Goal: Task Accomplishment & Management: Complete application form

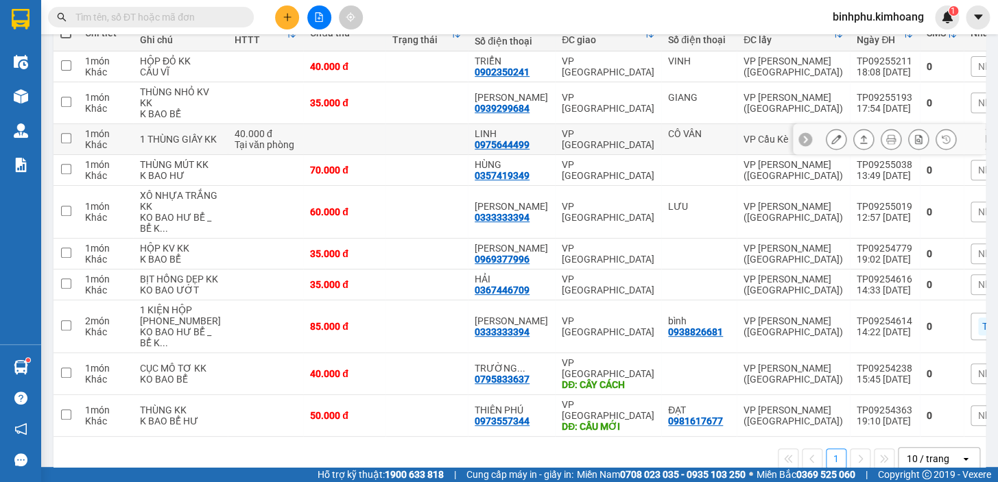
scroll to position [197, 0]
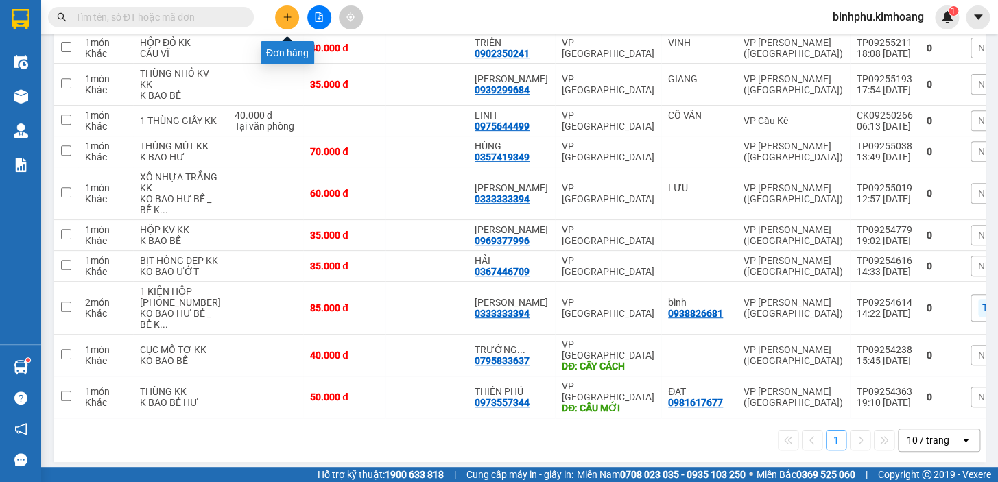
click at [288, 24] on button at bounding box center [287, 17] width 24 height 24
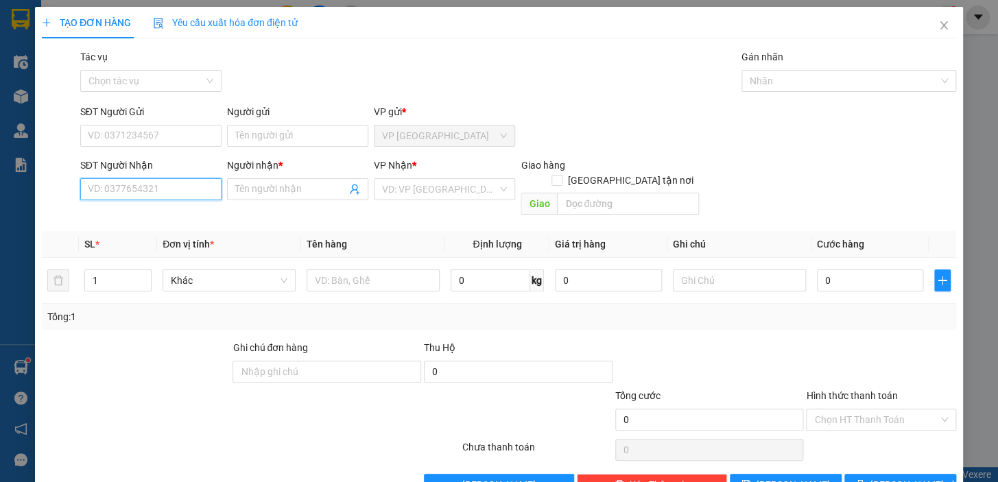
click at [157, 192] on input "SĐT Người Nhận" at bounding box center [150, 189] width 141 height 22
type input "0373614346"
click at [246, 183] on input "Người nhận *" at bounding box center [290, 189] width 111 height 15
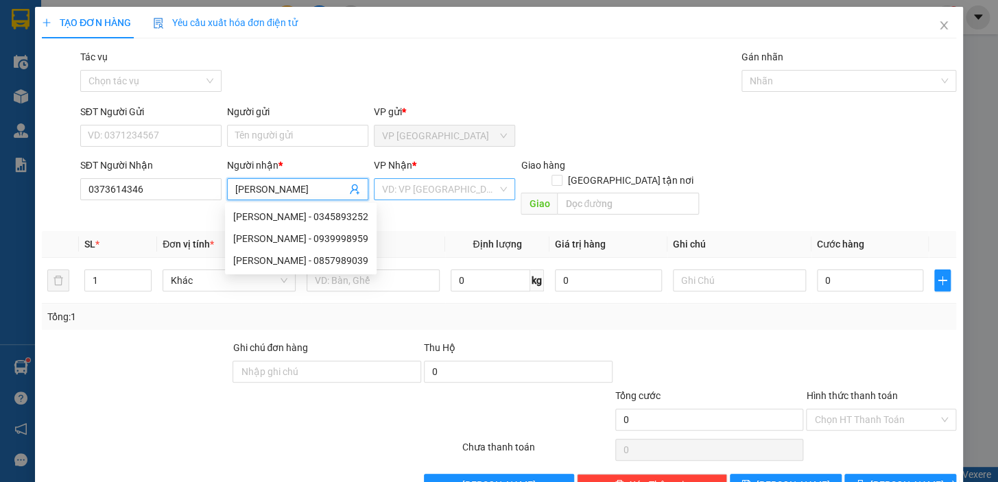
type input "[PERSON_NAME]"
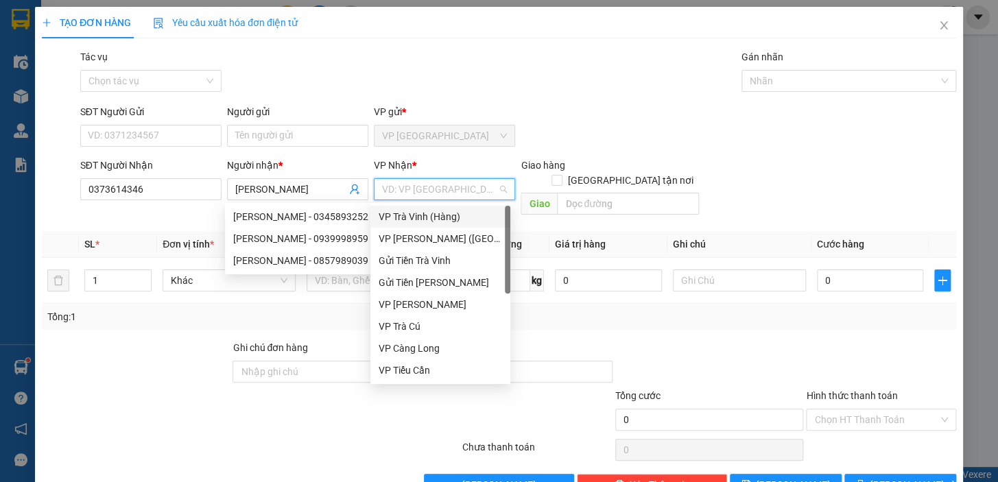
click at [398, 194] on input "search" at bounding box center [439, 189] width 115 height 21
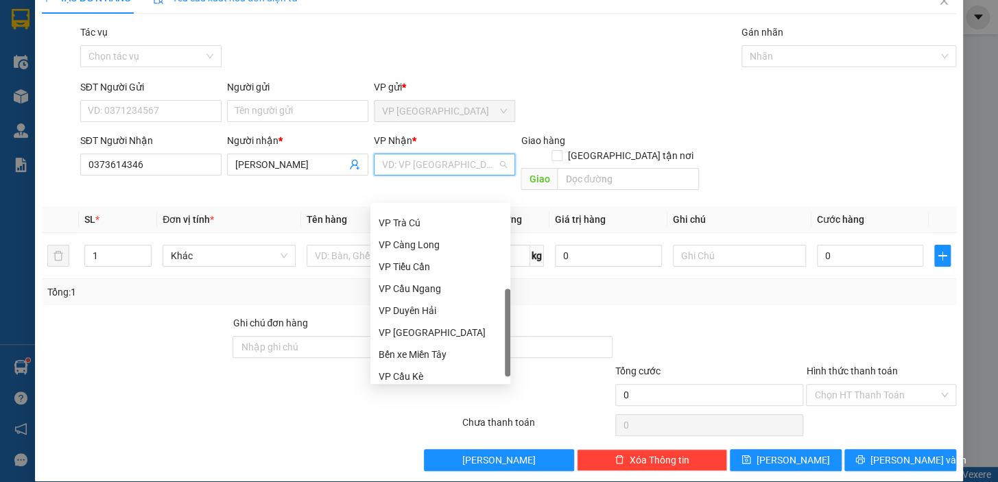
scroll to position [110, 0]
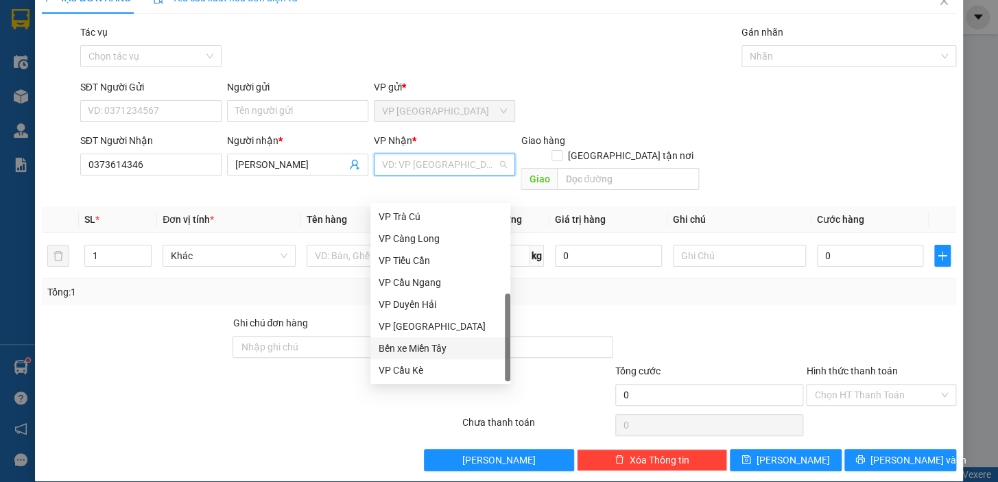
click at [431, 349] on div "Bến xe Miền Tây" at bounding box center [440, 348] width 123 height 15
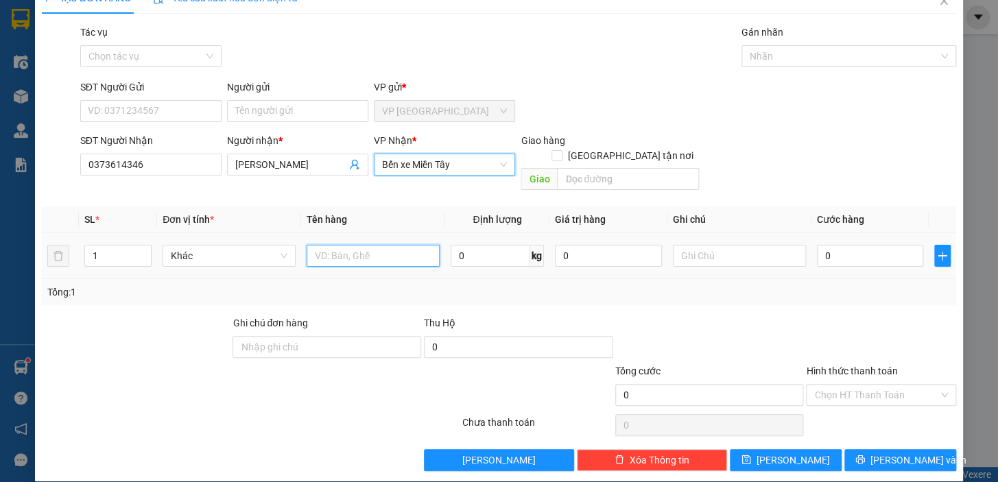
click at [371, 246] on input "text" at bounding box center [373, 256] width 133 height 22
type input "1 THÙNG MÚT VÀNG"
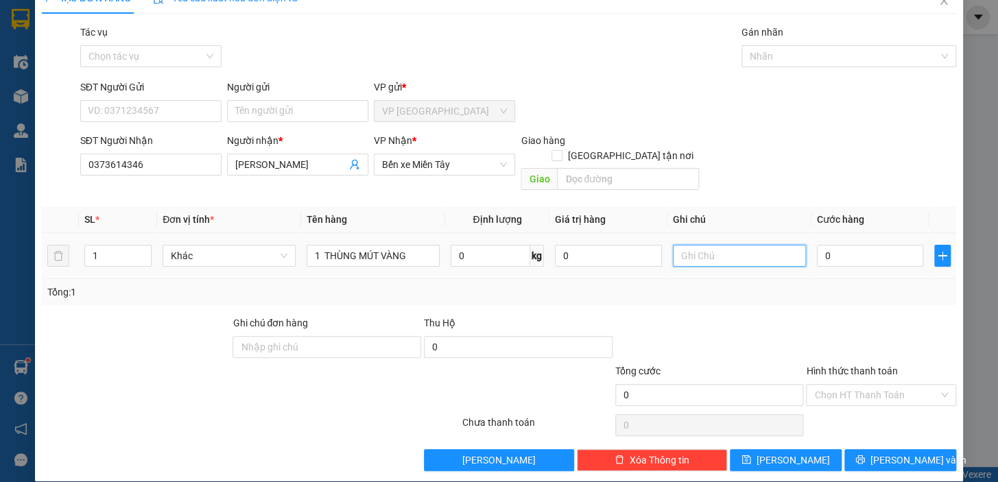
drag, startPoint x: 754, startPoint y: 242, endPoint x: 741, endPoint y: 235, distance: 14.4
click at [753, 245] on input "text" at bounding box center [739, 256] width 133 height 22
type input "KO BAO HƯ"
click at [821, 247] on input "0" at bounding box center [870, 256] width 107 height 22
type input "4"
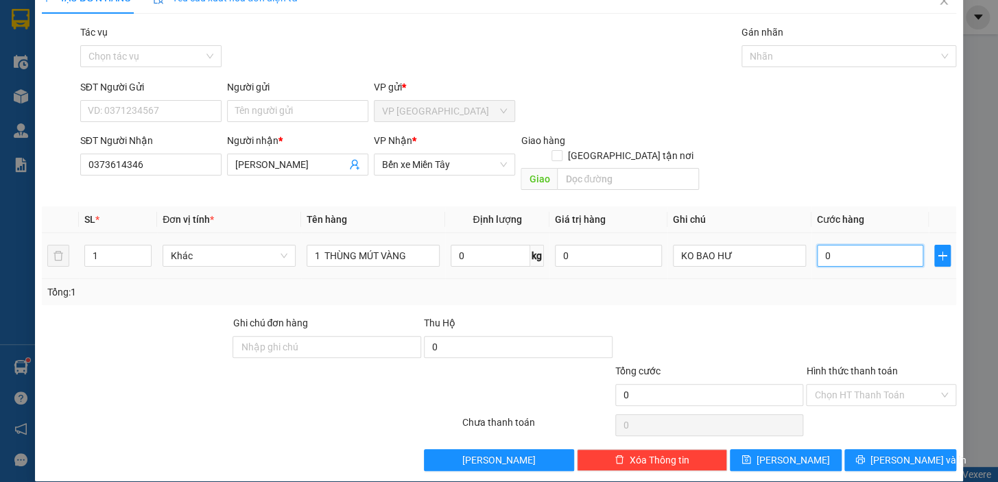
type input "4"
type input "41"
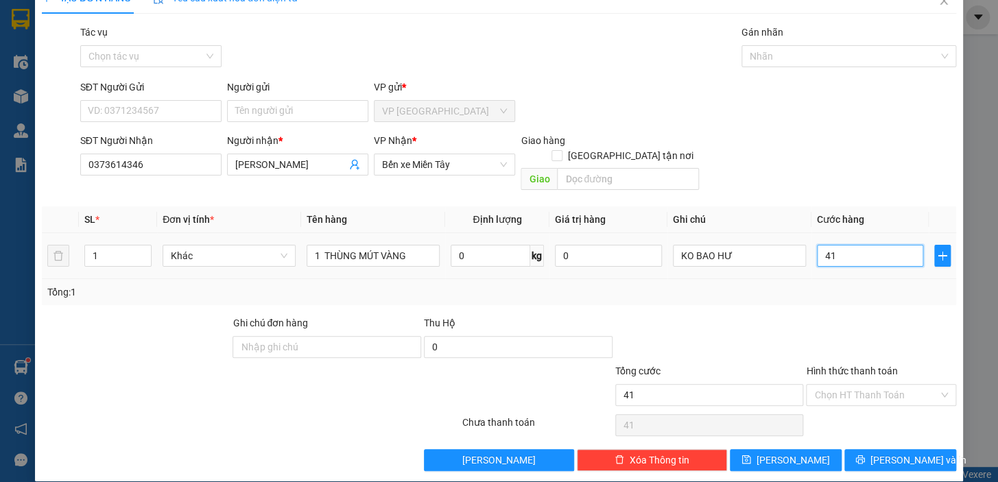
type input "4"
type input "40"
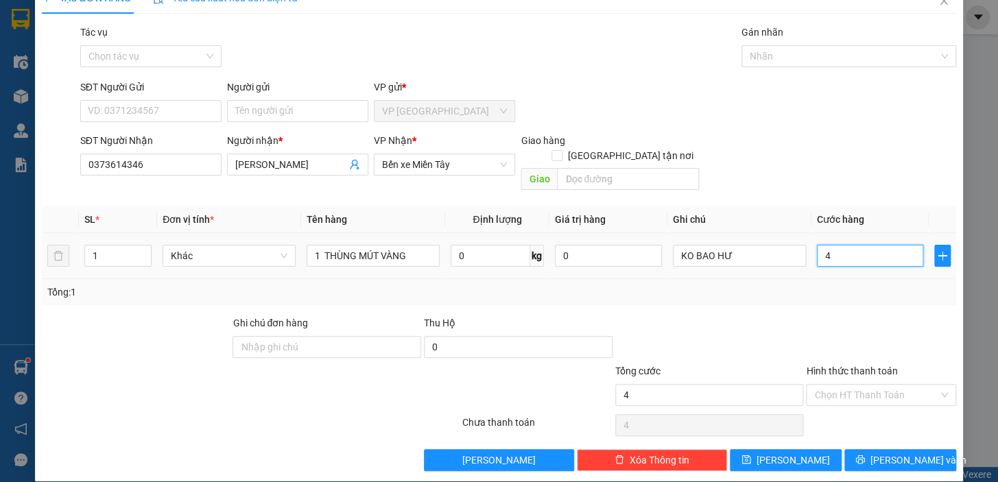
type input "40"
type input "400"
type input "4.000"
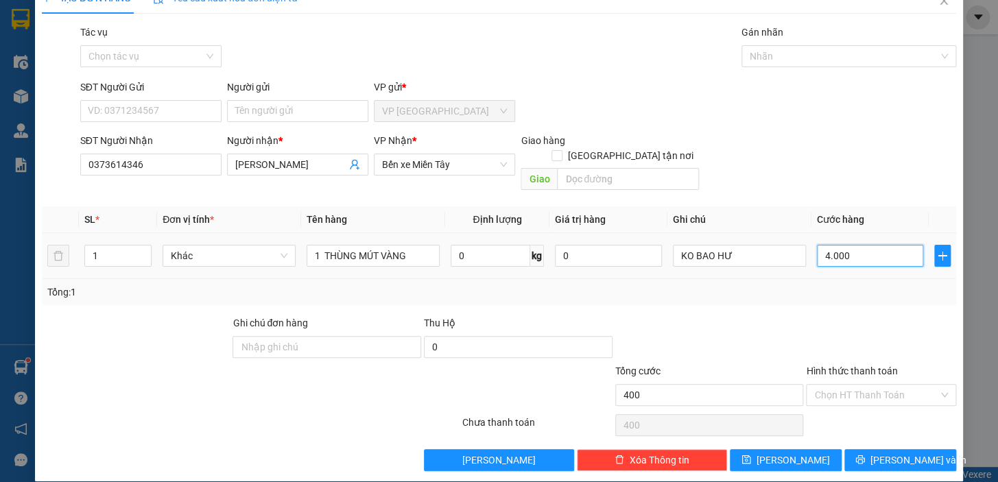
type input "4.000"
type input "40.000"
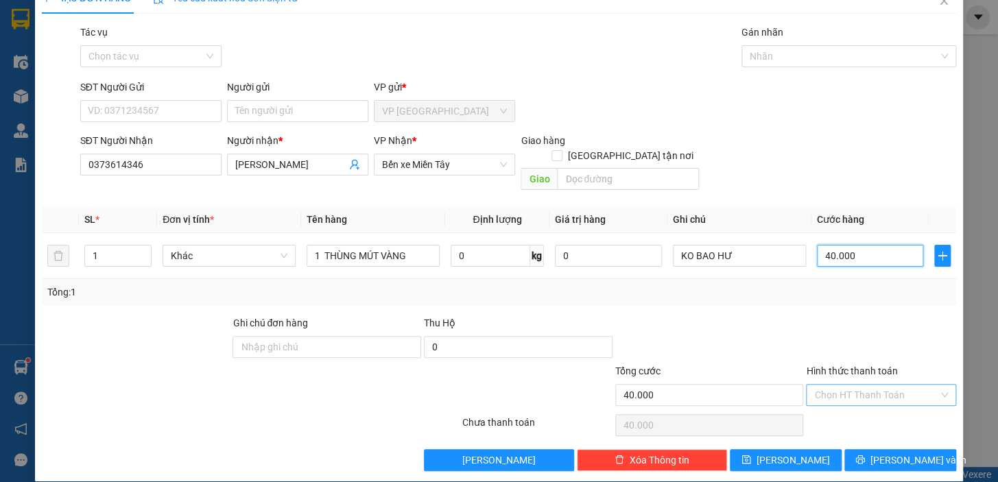
type input "40.000"
click at [867, 385] on input "Hình thức thanh toán" at bounding box center [876, 395] width 124 height 21
click at [855, 402] on div "Tại văn phòng" at bounding box center [873, 406] width 132 height 15
type input "0"
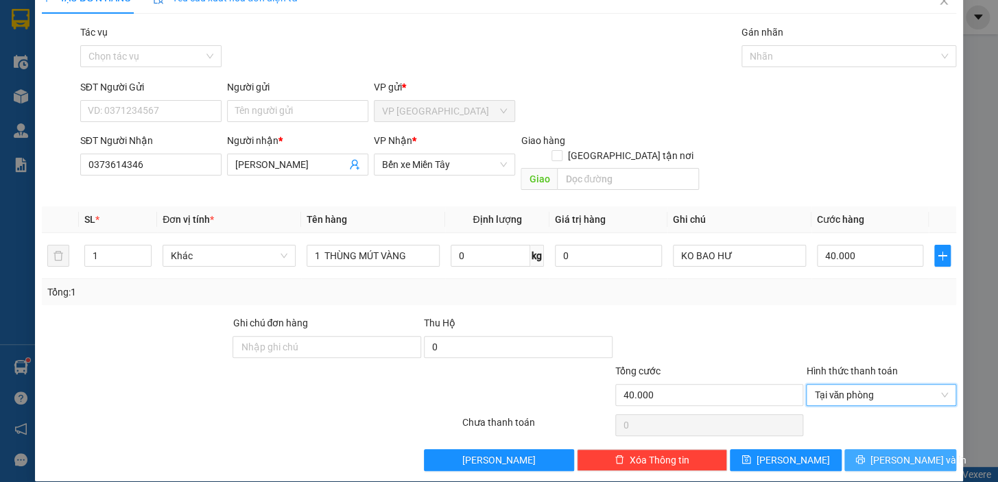
click at [896, 453] on span "[PERSON_NAME] và In" at bounding box center [919, 460] width 96 height 15
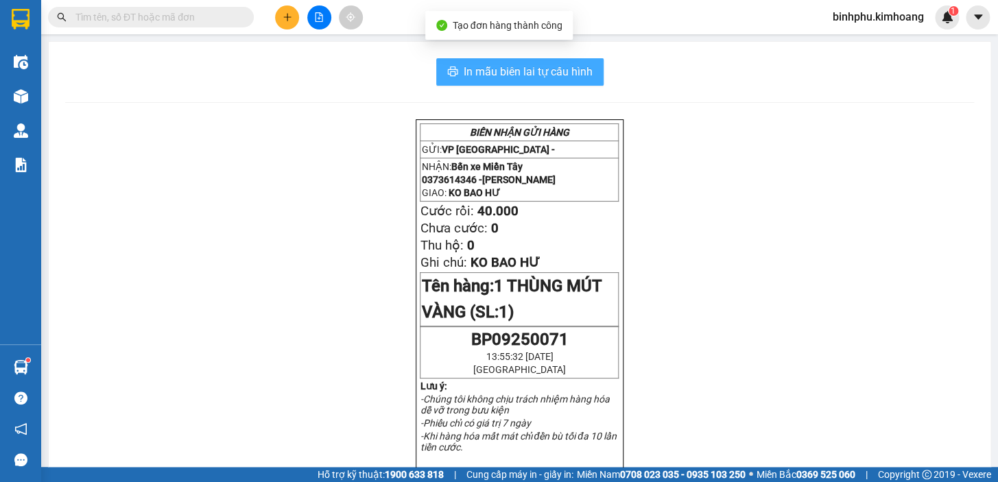
click at [556, 69] on span "In mẫu biên lai tự cấu hình" at bounding box center [528, 71] width 129 height 17
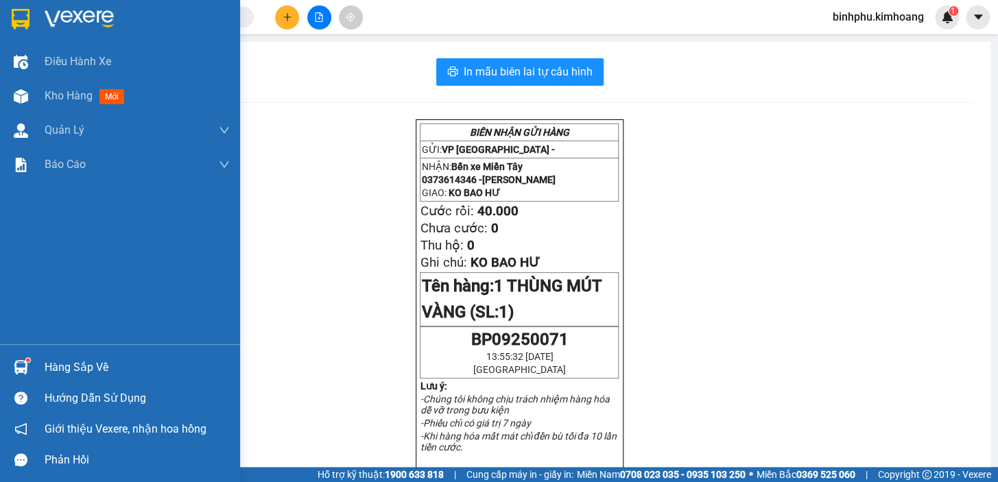
click at [38, 368] on div "Hàng sắp về" at bounding box center [120, 367] width 240 height 31
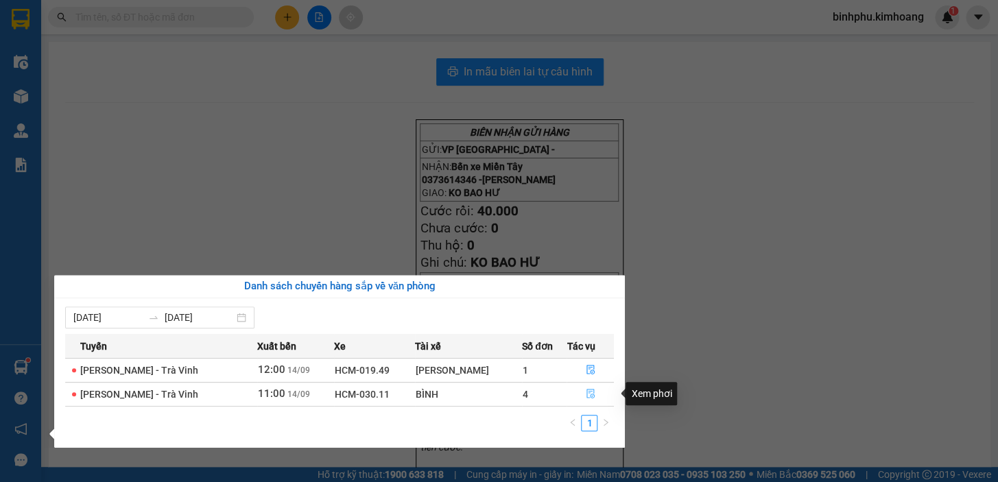
click at [591, 390] on icon "file-done" at bounding box center [591, 394] width 10 height 10
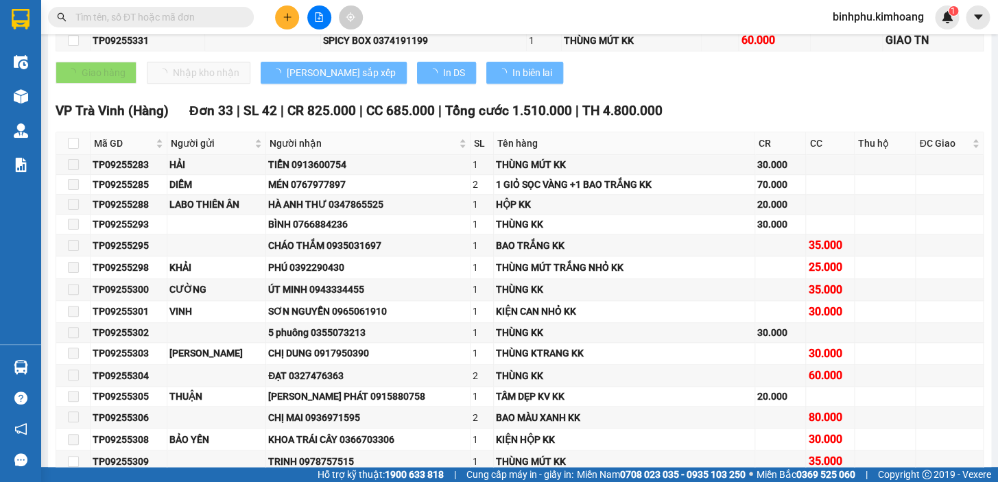
type input "[DATE]"
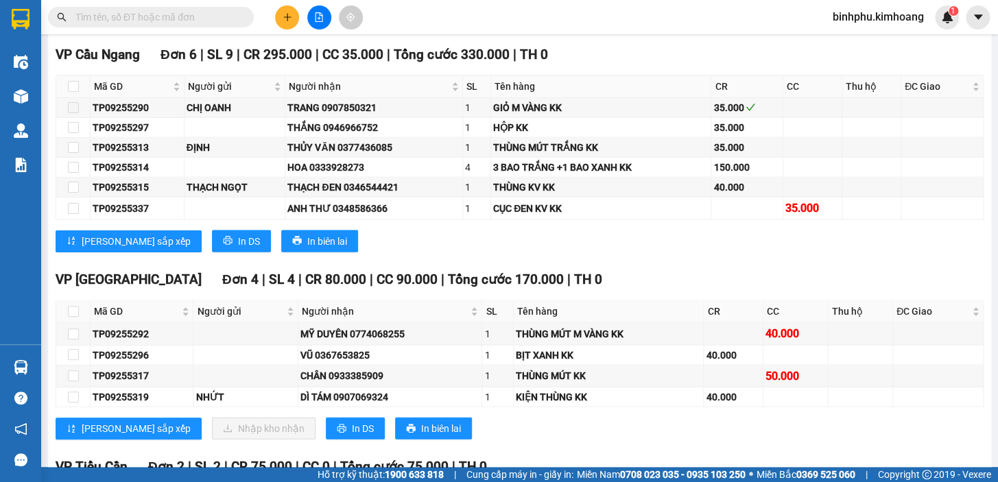
scroll to position [1247, 0]
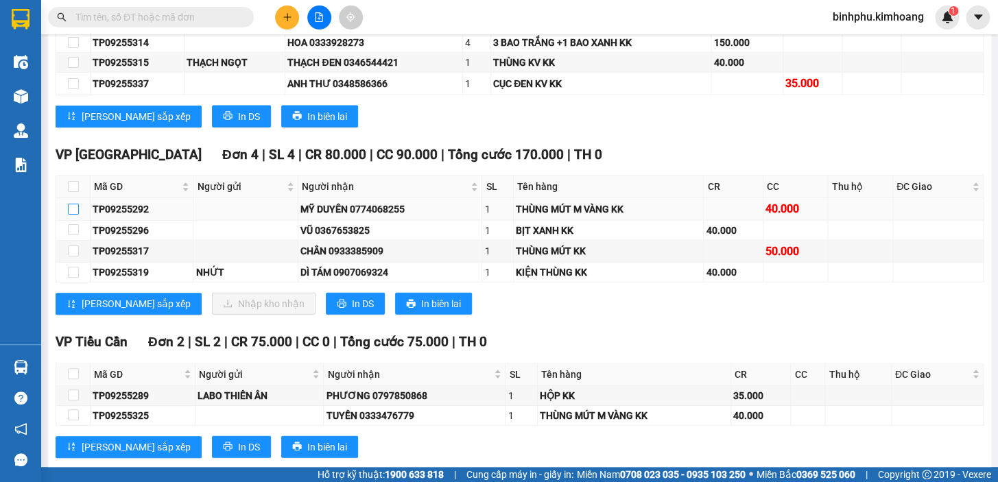
click at [74, 215] on input "checkbox" at bounding box center [73, 209] width 11 height 11
checkbox input "true"
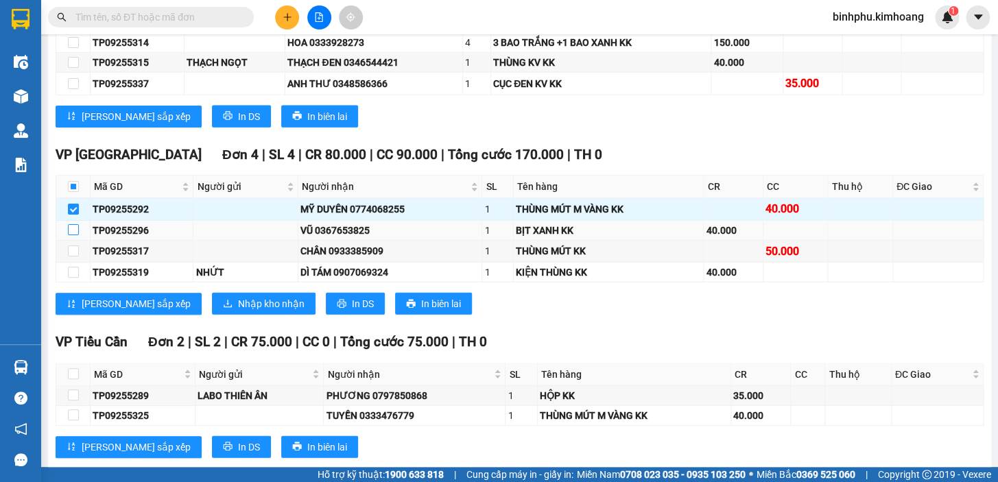
click at [76, 235] on input "checkbox" at bounding box center [73, 229] width 11 height 11
checkbox input "true"
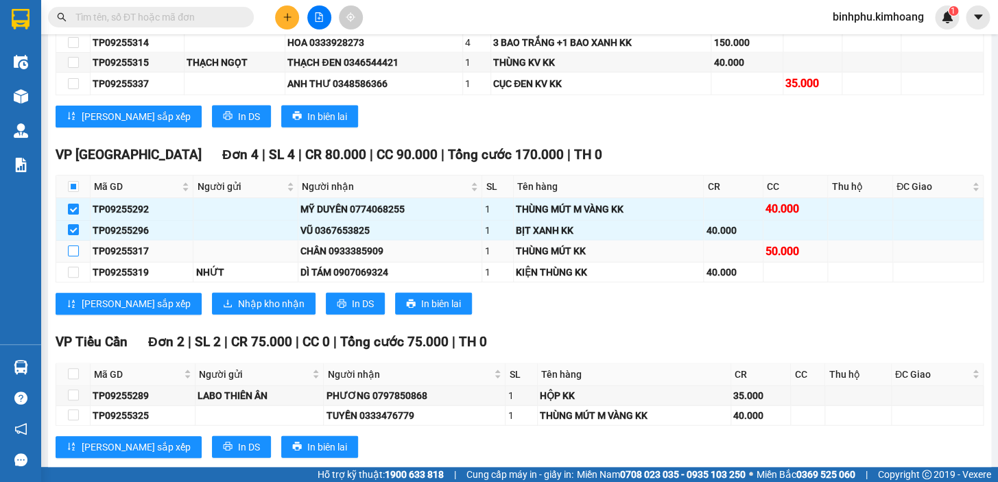
click at [74, 257] on input "checkbox" at bounding box center [73, 251] width 11 height 11
checkbox input "true"
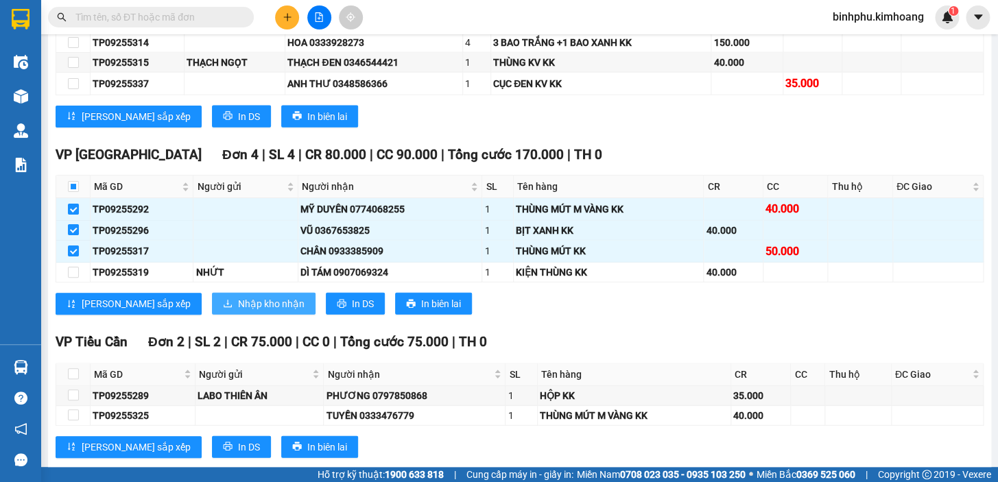
click at [238, 311] on span "Nhập kho nhận" at bounding box center [271, 303] width 67 height 15
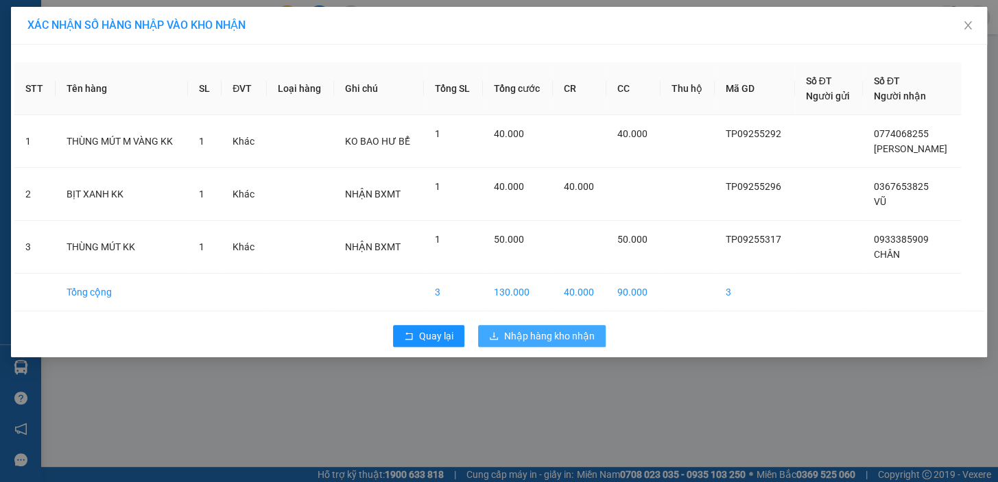
click at [530, 342] on span "Nhập hàng kho nhận" at bounding box center [549, 336] width 91 height 15
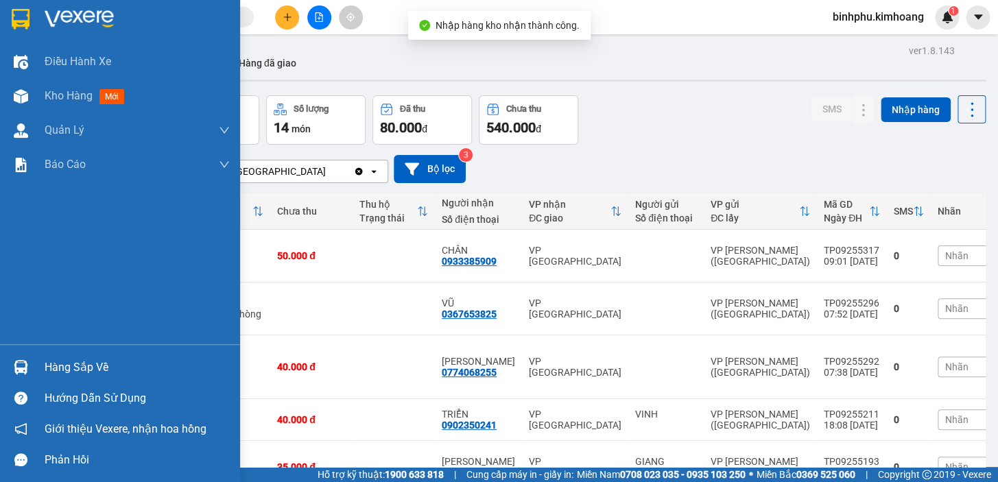
click at [25, 360] on img at bounding box center [21, 367] width 14 height 14
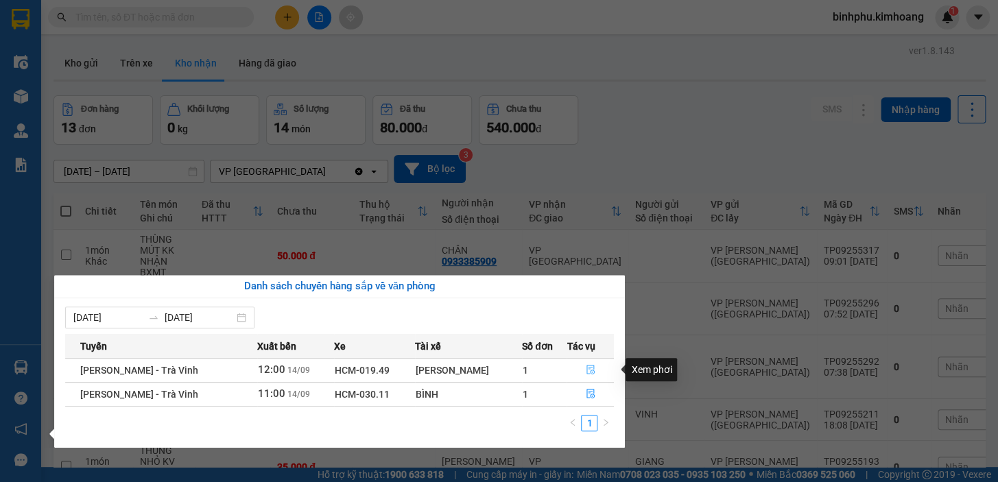
click at [587, 368] on icon "file-done" at bounding box center [591, 370] width 8 height 10
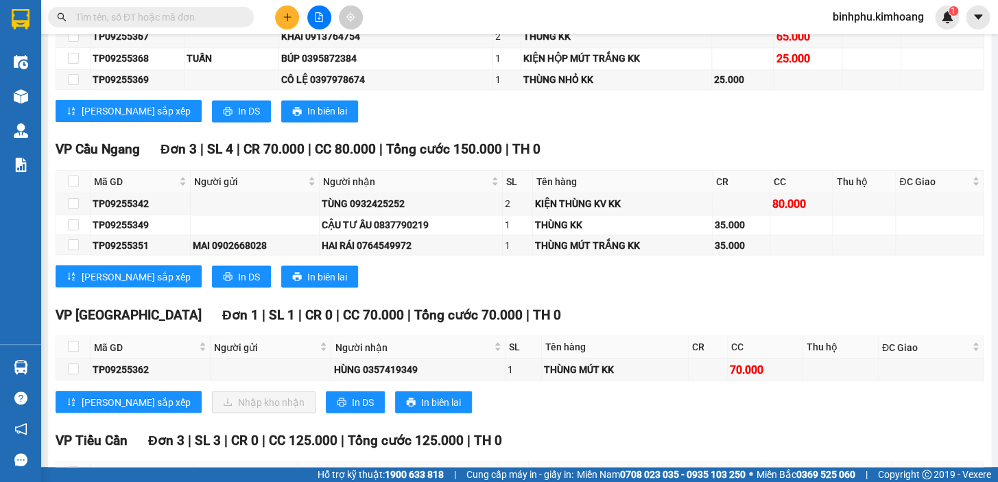
scroll to position [873, 0]
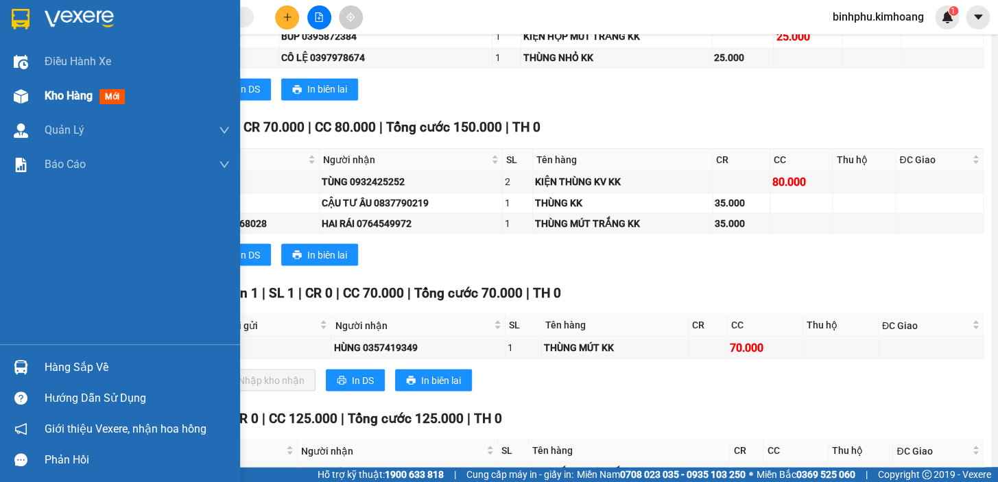
click at [21, 97] on img at bounding box center [21, 96] width 14 height 14
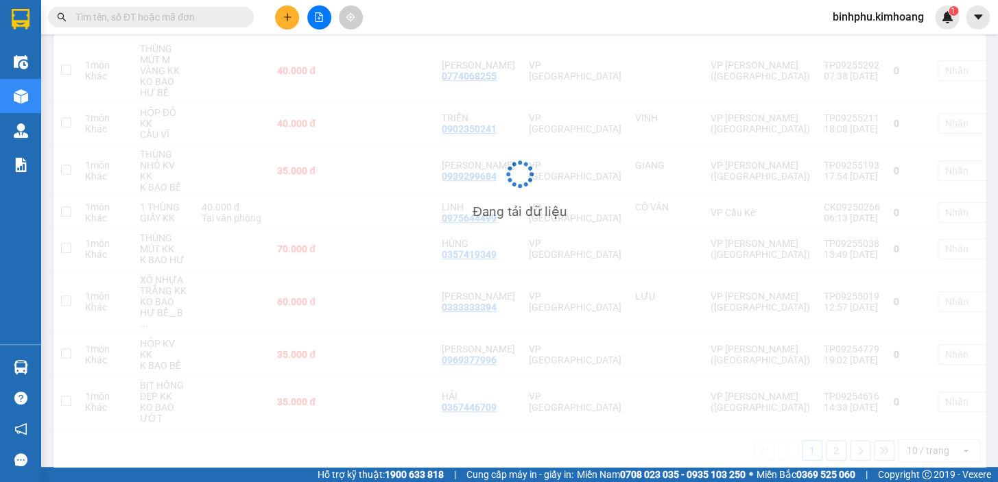
scroll to position [296, 0]
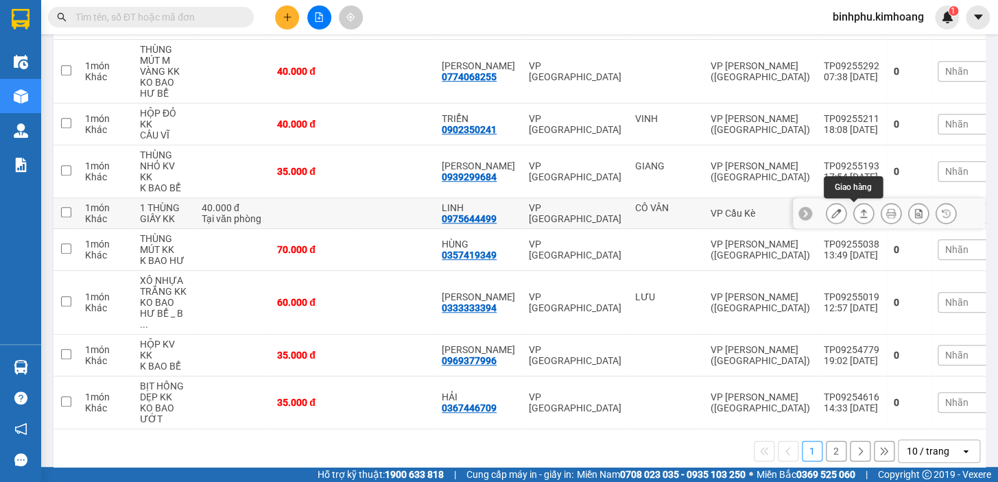
click at [859, 209] on icon at bounding box center [864, 214] width 10 height 10
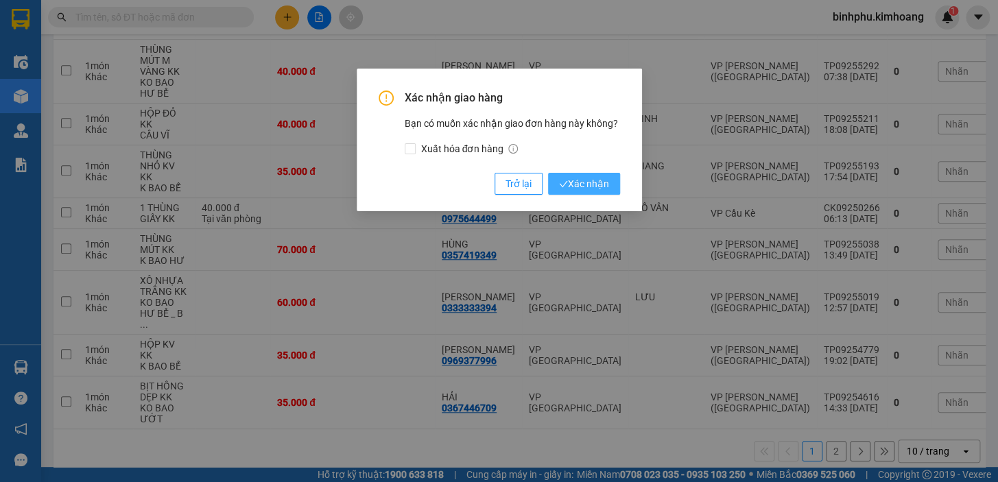
click at [606, 180] on span "Xác nhận" at bounding box center [584, 183] width 50 height 15
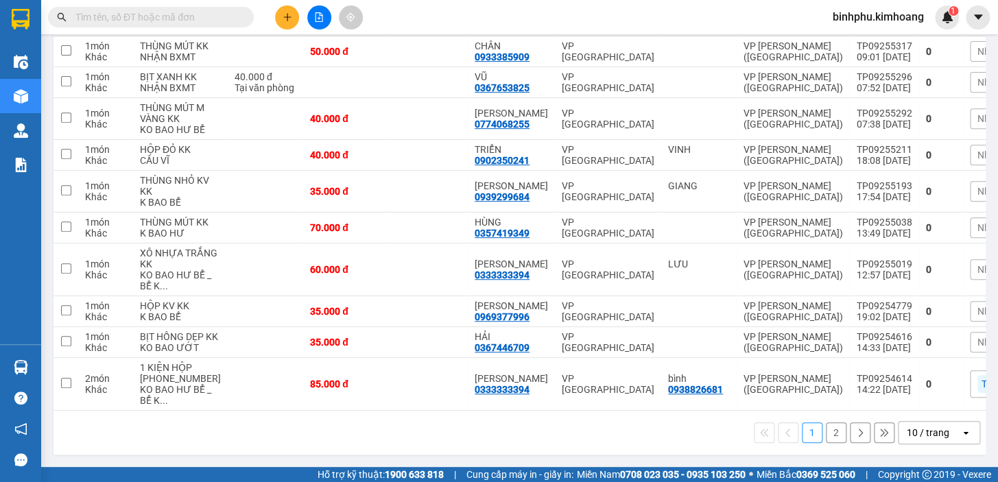
click at [162, 10] on input "text" at bounding box center [156, 17] width 162 height 15
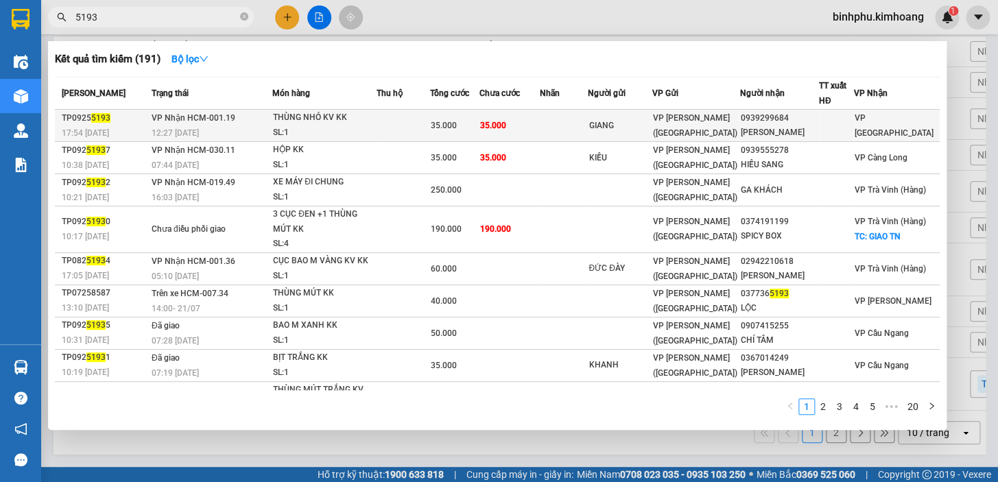
type input "5193"
click at [588, 115] on td at bounding box center [564, 126] width 48 height 32
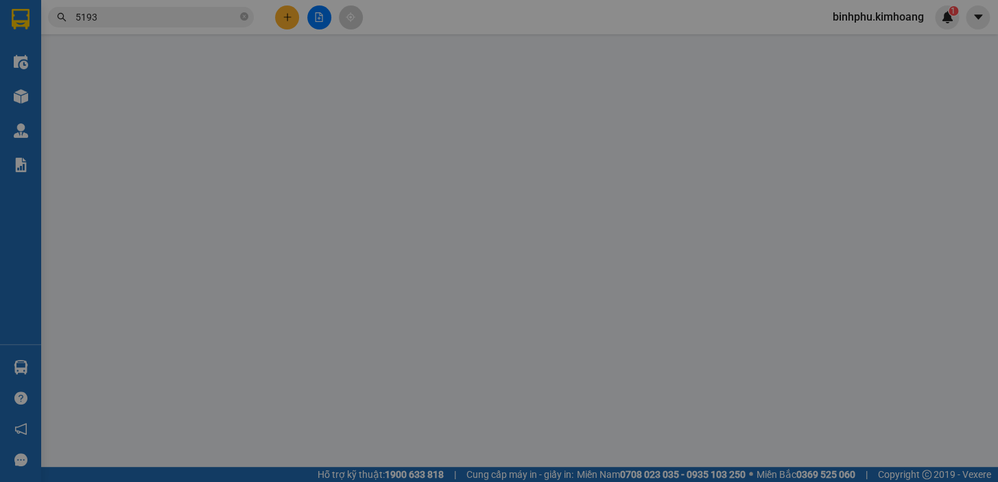
type input "GIANG"
type input "0939299684"
type input "[PERSON_NAME]"
type input "35.000"
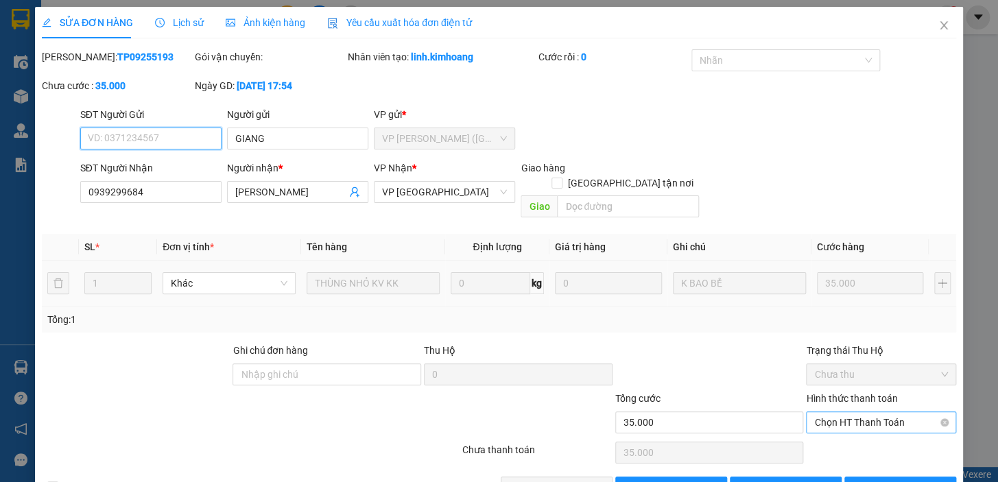
click at [840, 412] on span "Chọn HT Thanh Toán" at bounding box center [881, 422] width 134 height 21
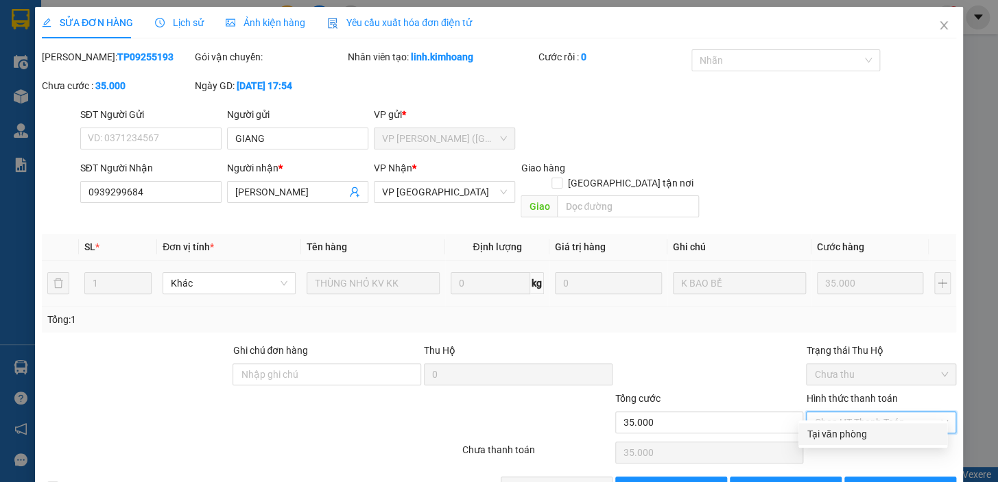
drag, startPoint x: 837, startPoint y: 428, endPoint x: 799, endPoint y: 446, distance: 41.7
click at [828, 434] on div "Tại văn phòng" at bounding box center [873, 434] width 132 height 15
type input "0"
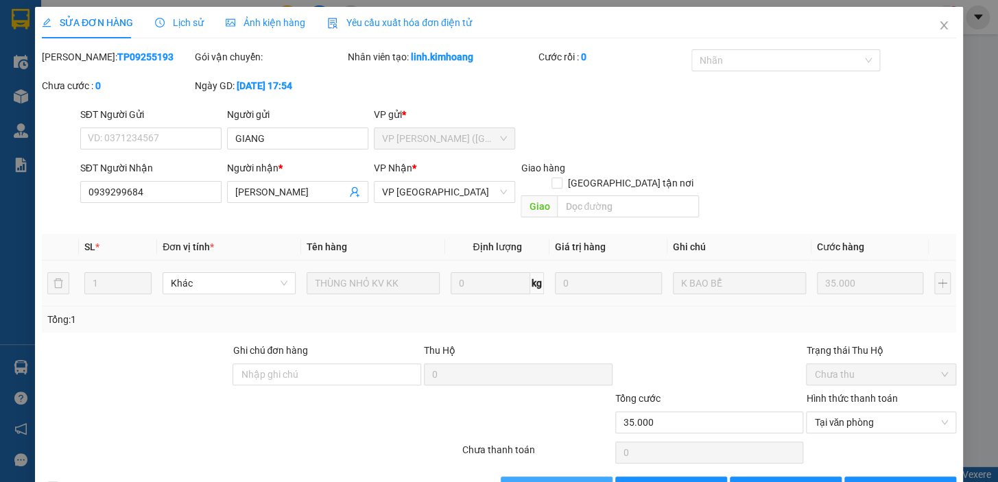
click at [565, 480] on span "[PERSON_NAME] và Giao hàng" at bounding box center [593, 487] width 132 height 15
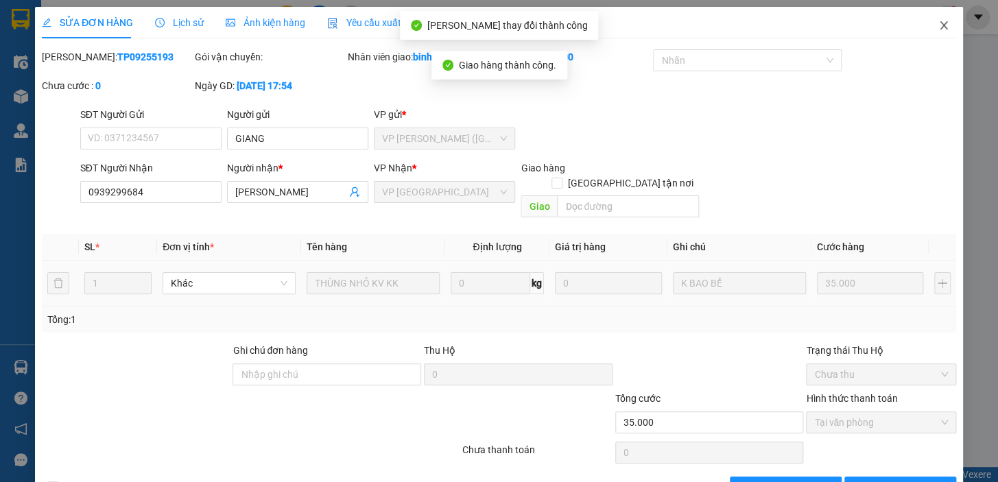
click at [939, 25] on icon "close" at bounding box center [944, 25] width 11 height 11
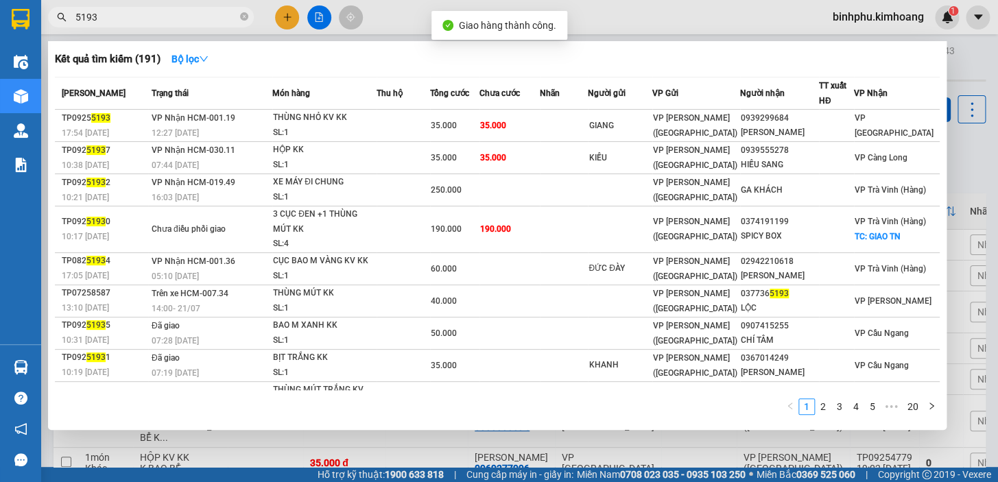
click at [183, 14] on input "5193" at bounding box center [156, 17] width 162 height 15
type input "5"
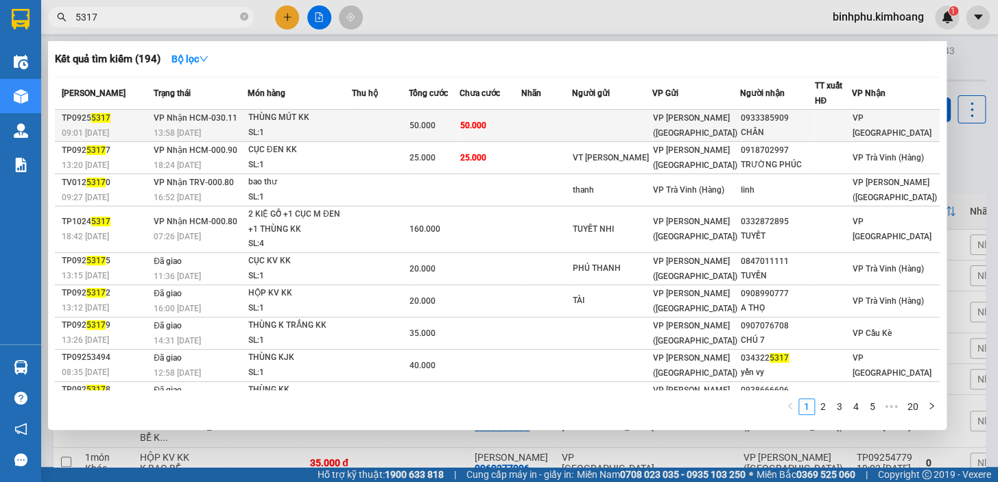
type input "5317"
click at [521, 112] on td "50.000" at bounding box center [491, 126] width 62 height 32
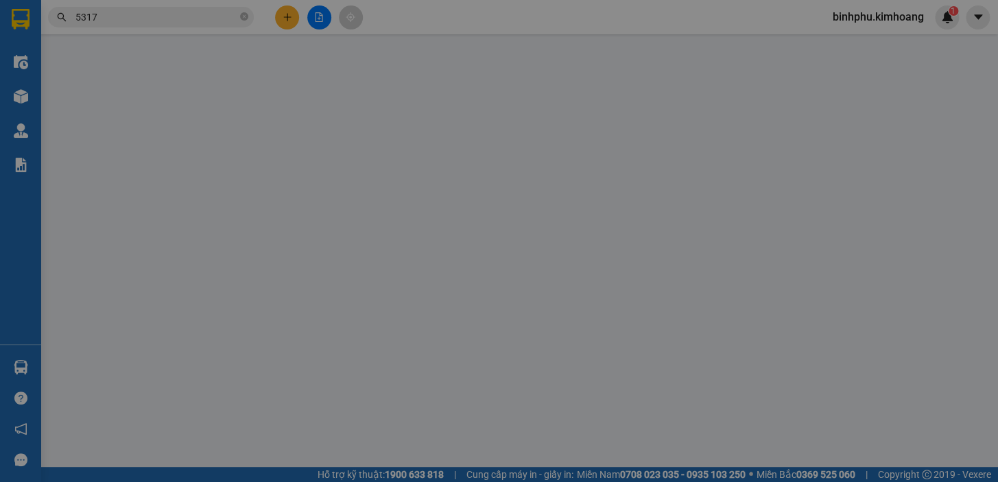
type input "0933385909"
type input "CHÂN"
type input "50.000"
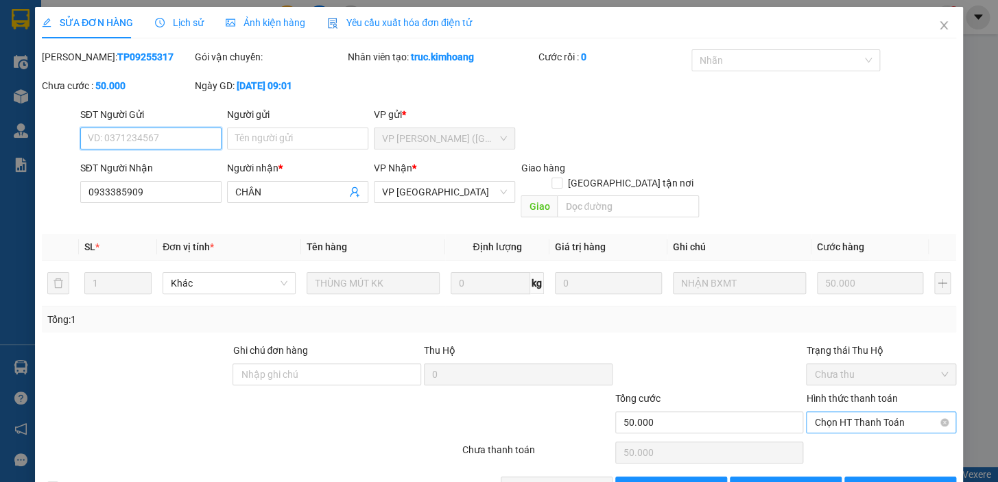
click at [814, 412] on span "Chọn HT Thanh Toán" at bounding box center [881, 422] width 134 height 21
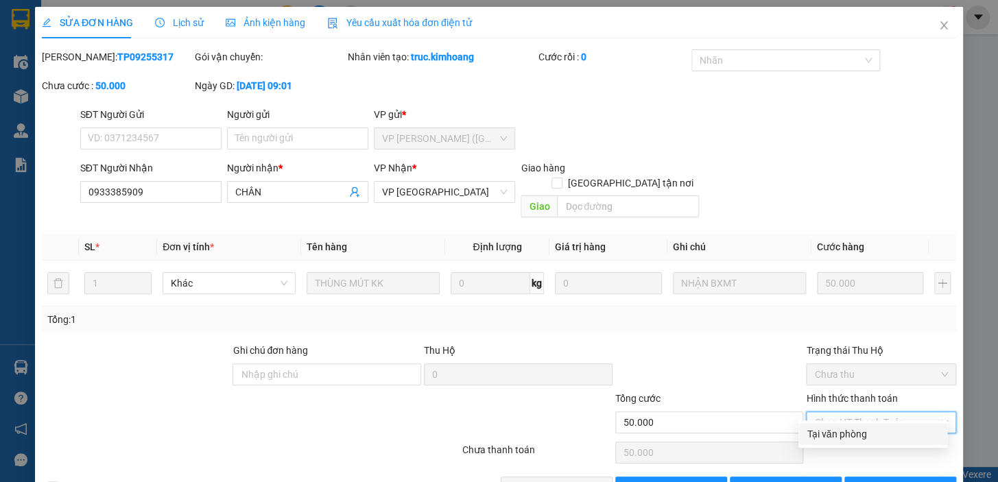
drag, startPoint x: 825, startPoint y: 431, endPoint x: 815, endPoint y: 432, distance: 9.6
click at [824, 432] on div "Tại văn phòng" at bounding box center [873, 434] width 132 height 15
type input "0"
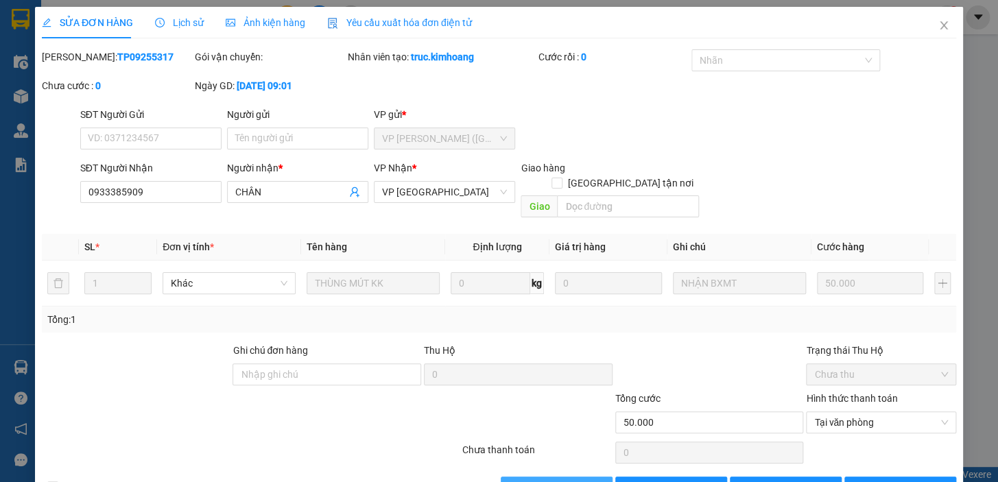
click at [570, 480] on span "[PERSON_NAME] và Giao hàng" at bounding box center [593, 487] width 132 height 15
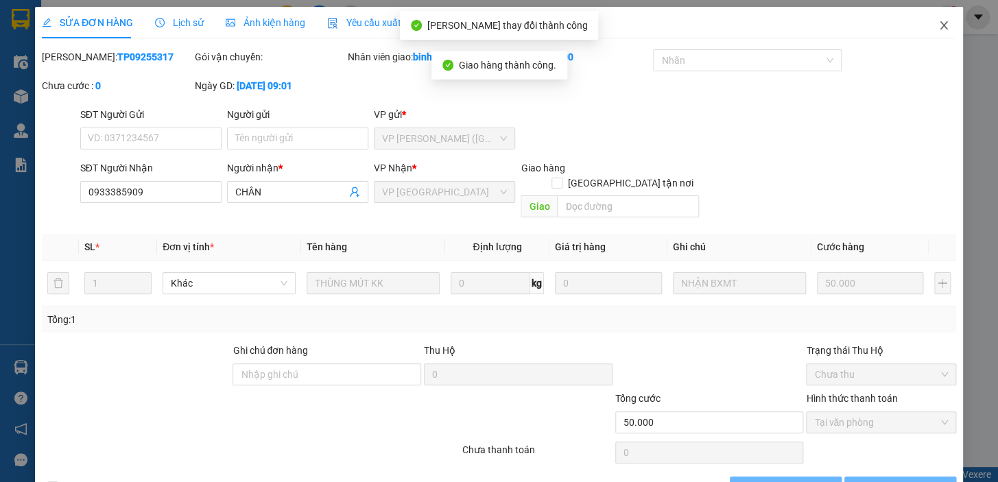
click at [939, 21] on icon "close" at bounding box center [944, 25] width 11 height 11
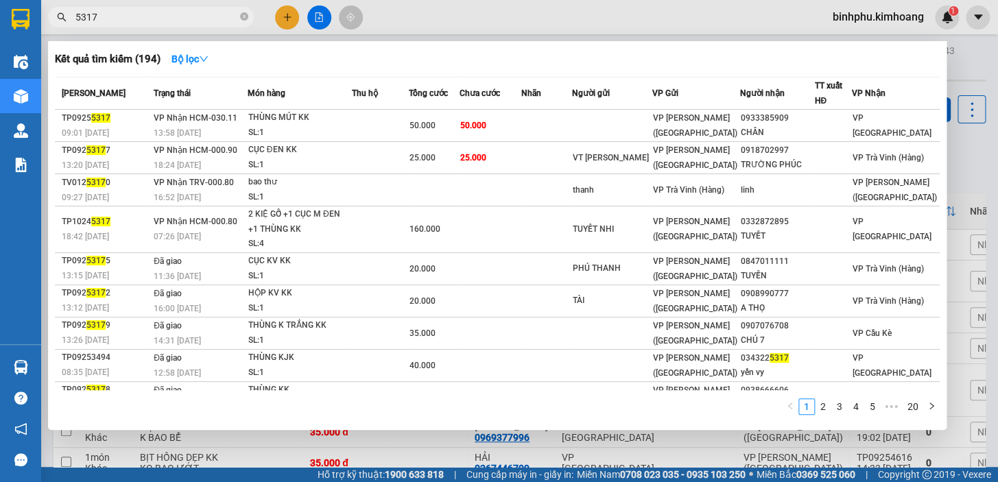
click at [150, 22] on input "5317" at bounding box center [156, 17] width 162 height 15
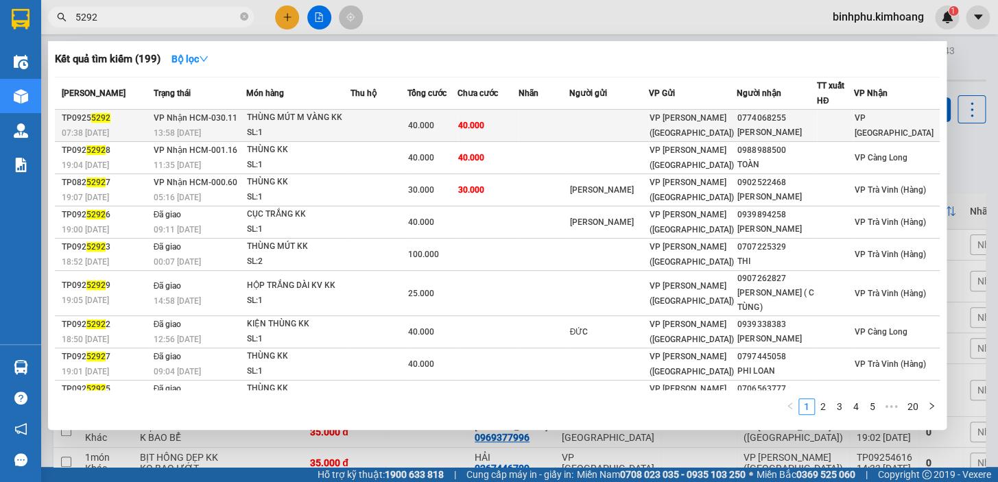
type input "5292"
click at [632, 119] on td at bounding box center [609, 126] width 80 height 32
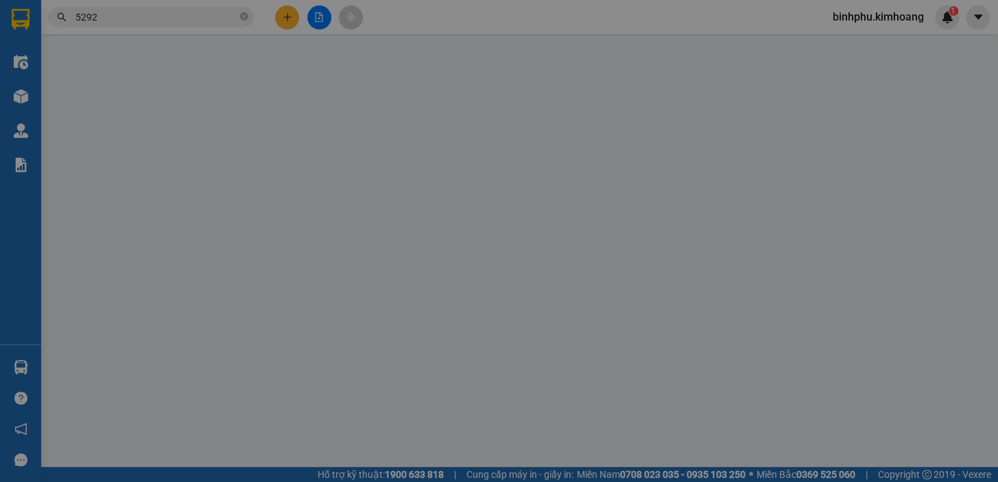
type input "0774068255"
type input "[PERSON_NAME]"
type input "40.000"
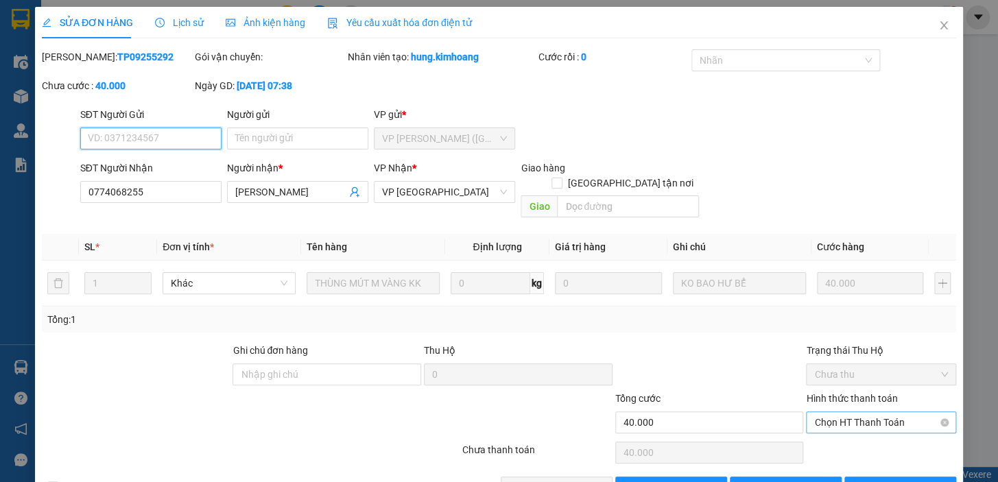
click at [814, 412] on span "Chọn HT Thanh Toán" at bounding box center [881, 422] width 134 height 21
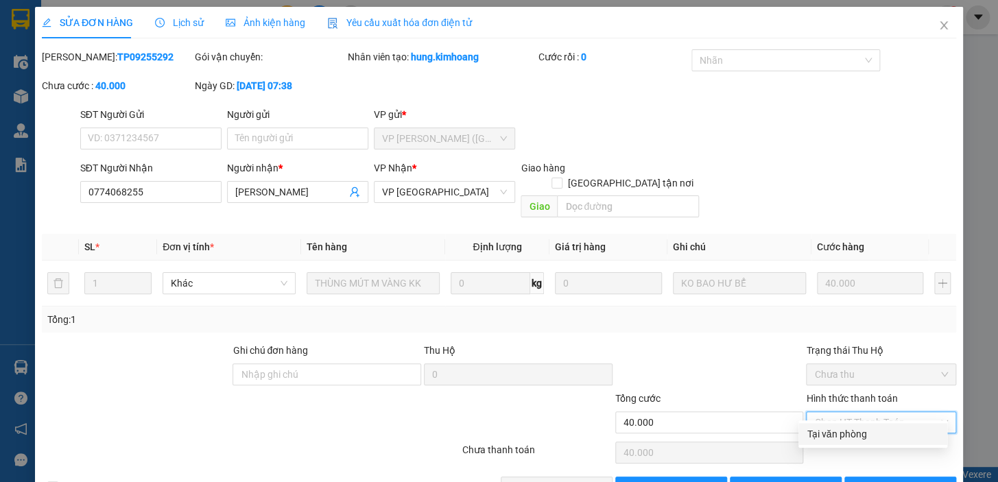
drag, startPoint x: 823, startPoint y: 428, endPoint x: 754, endPoint y: 432, distance: 69.4
click at [822, 430] on div "Tại văn phòng" at bounding box center [873, 434] width 132 height 15
type input "0"
drag, startPoint x: 581, startPoint y: 465, endPoint x: 622, endPoint y: 432, distance: 52.2
click at [582, 480] on span "[PERSON_NAME] và Giao hàng" at bounding box center [593, 487] width 132 height 15
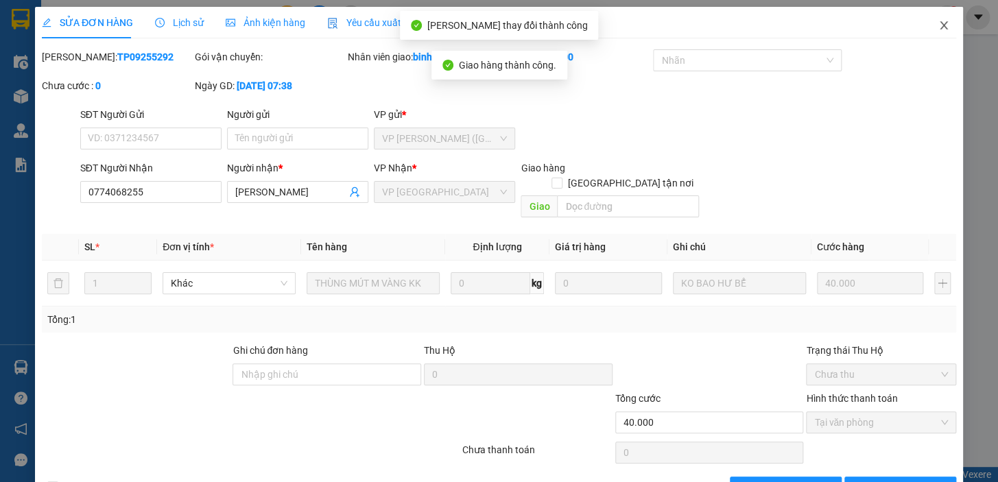
click at [939, 23] on icon "close" at bounding box center [944, 25] width 11 height 11
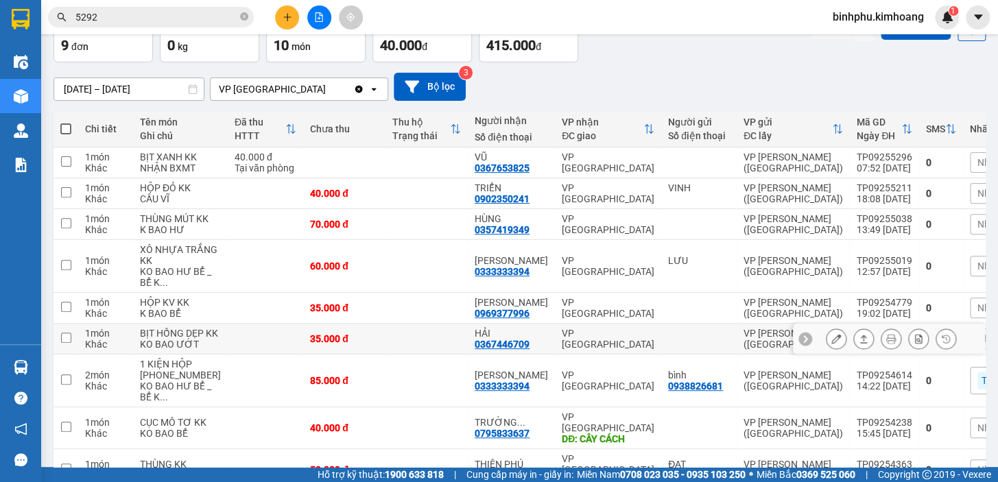
scroll to position [62, 0]
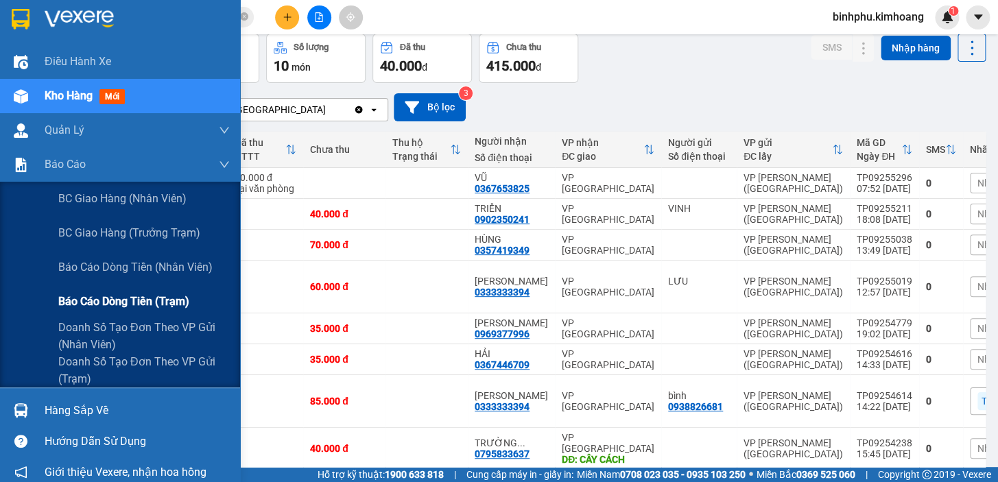
click at [121, 296] on span "Báo cáo dòng tiền (trạm)" at bounding box center [123, 301] width 131 height 17
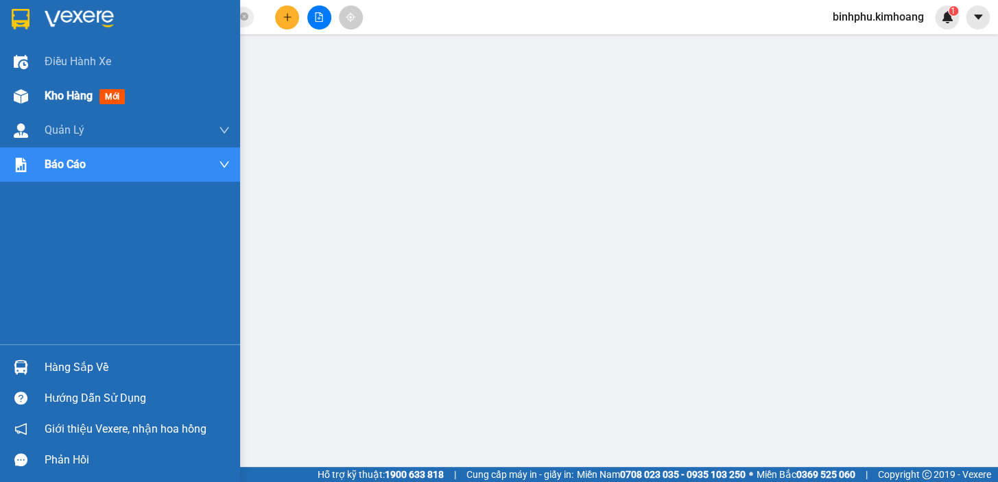
click at [32, 91] on div at bounding box center [21, 96] width 24 height 24
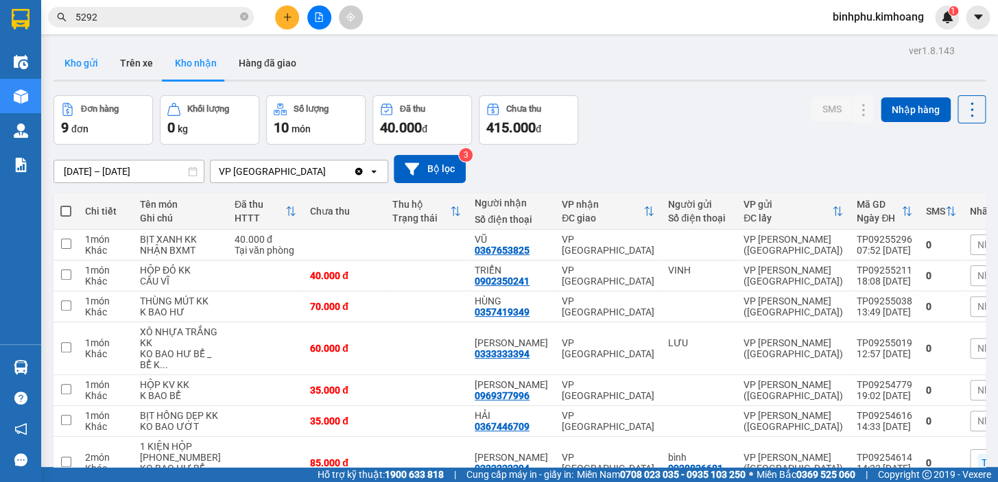
click at [97, 75] on button "Kho gửi" at bounding box center [82, 63] width 56 height 33
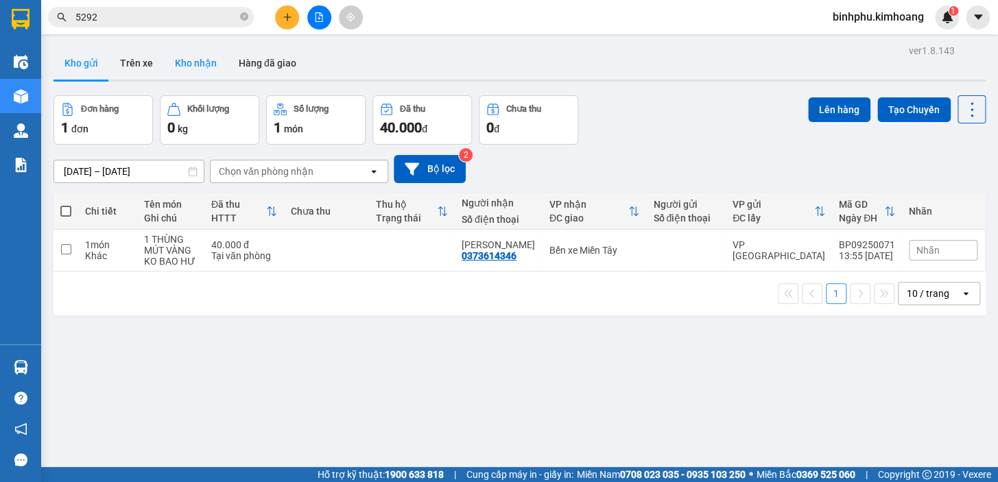
click at [177, 56] on button "Kho nhận" at bounding box center [196, 63] width 64 height 33
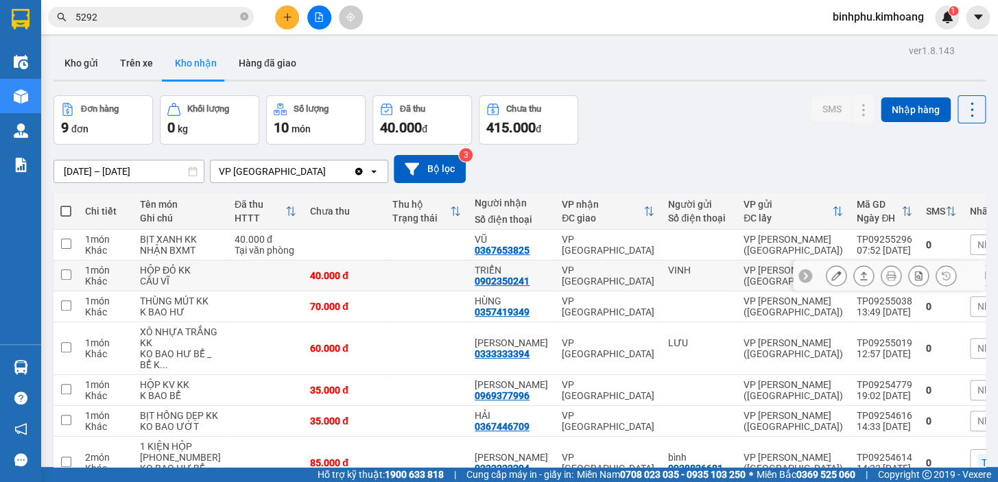
scroll to position [62, 0]
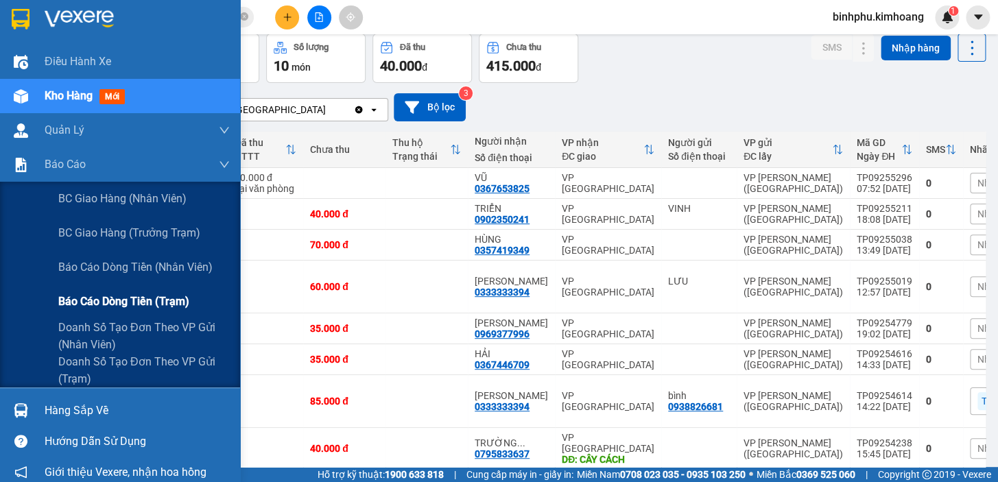
click at [97, 290] on div "Báo cáo dòng tiền (trạm)" at bounding box center [144, 302] width 172 height 34
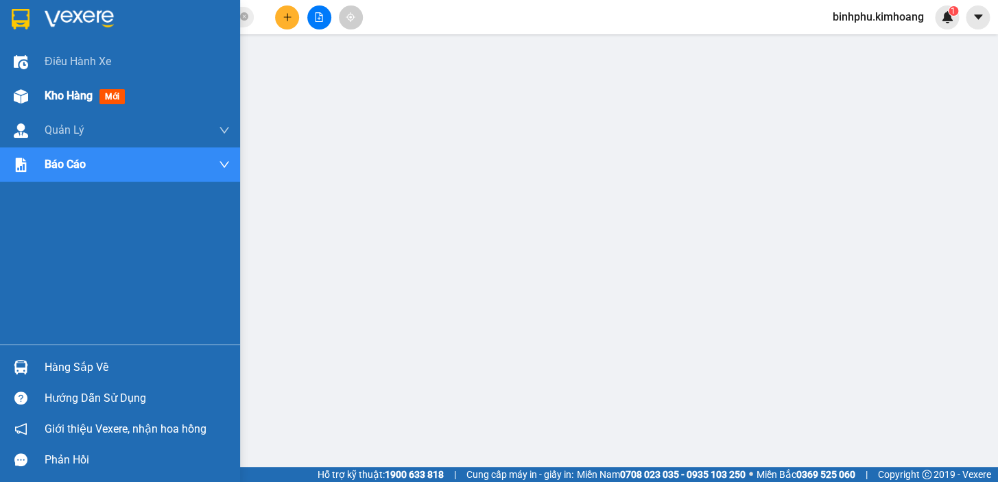
click at [35, 94] on div "Kho hàng mới" at bounding box center [120, 96] width 240 height 34
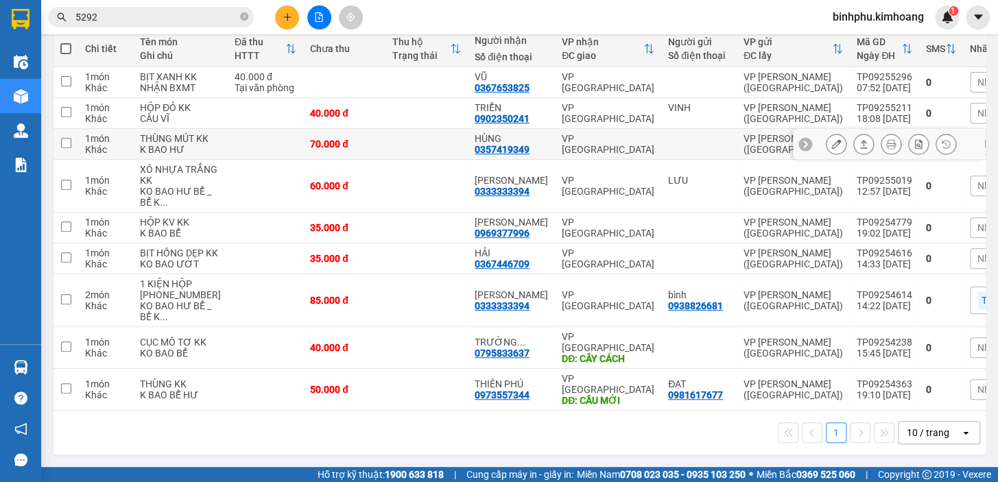
scroll to position [158, 0]
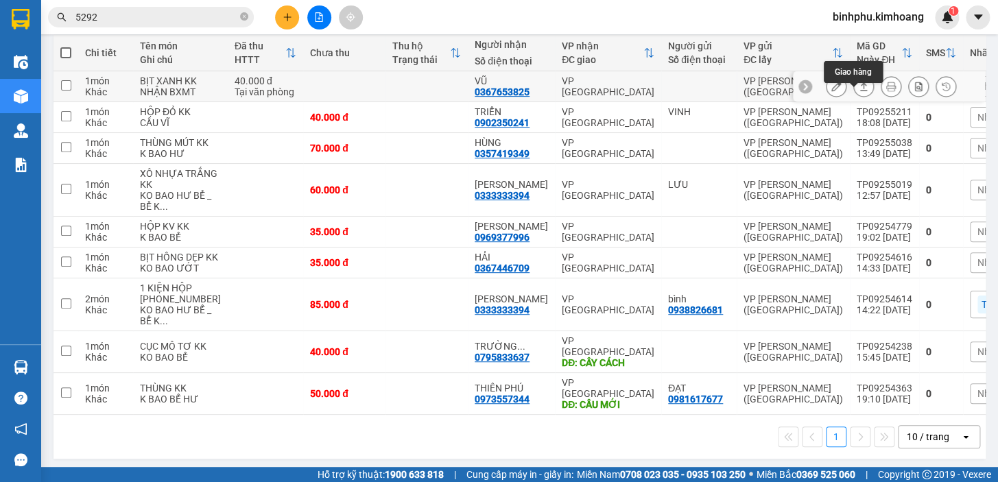
click at [854, 96] on button at bounding box center [863, 87] width 19 height 24
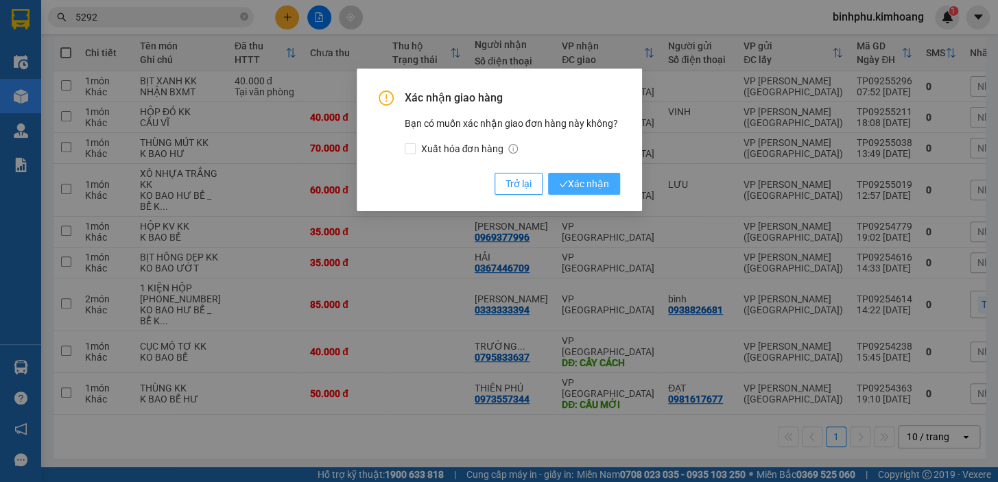
click at [596, 180] on span "Xác nhận" at bounding box center [584, 183] width 50 height 15
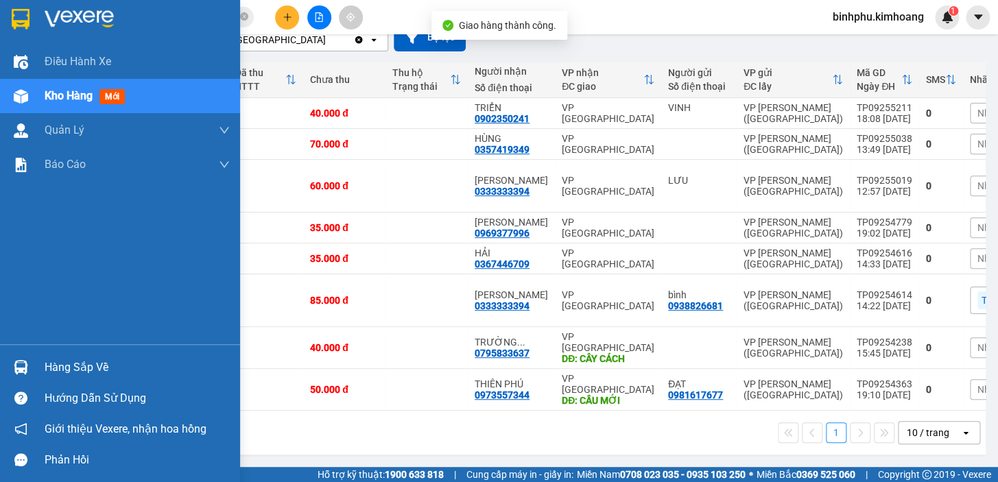
click at [25, 357] on div at bounding box center [21, 367] width 24 height 24
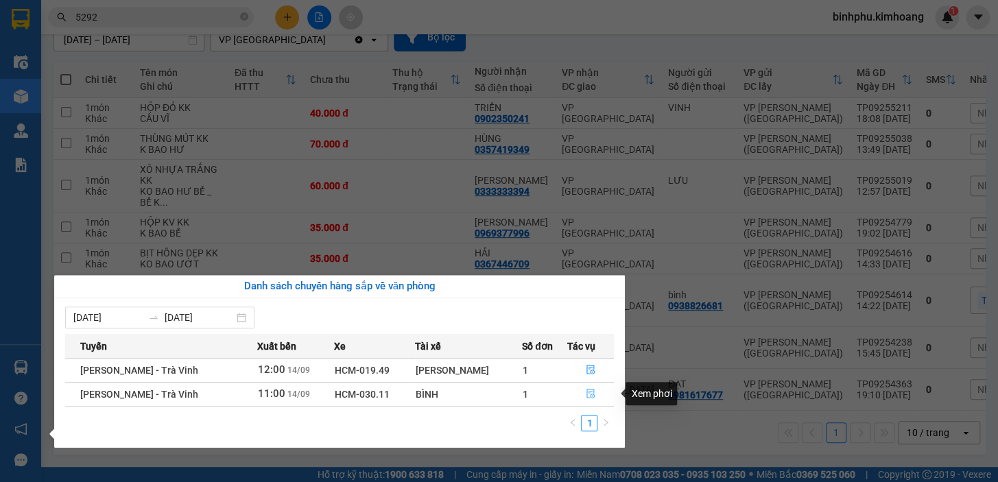
click at [588, 388] on button "button" at bounding box center [590, 395] width 46 height 22
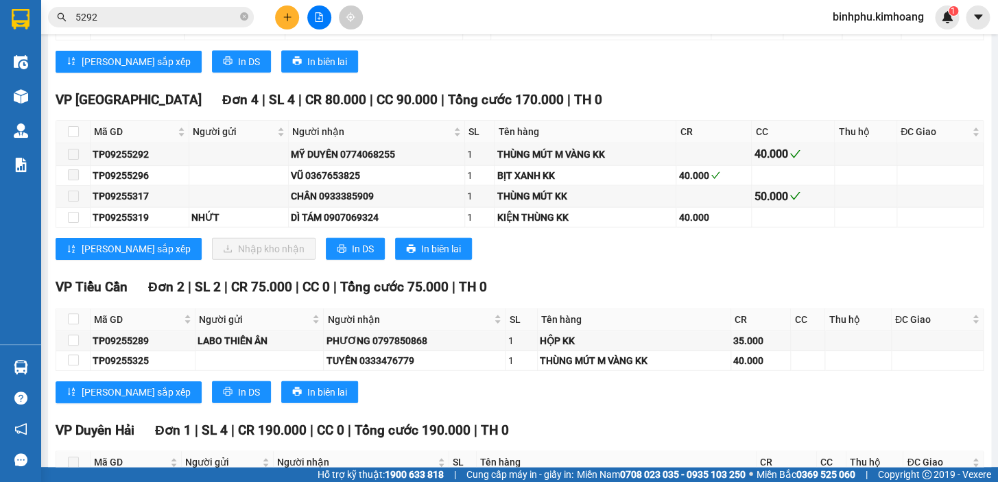
scroll to position [1310, 0]
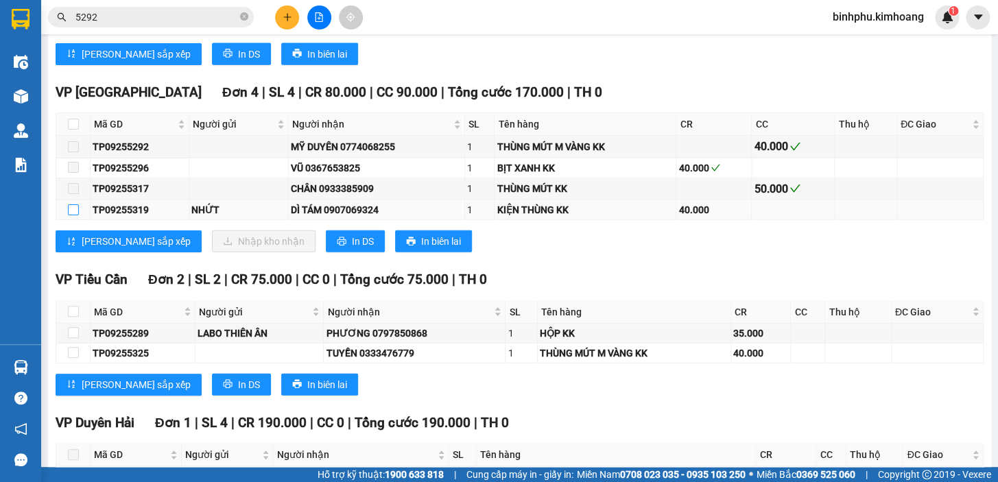
click at [75, 213] on input "checkbox" at bounding box center [73, 209] width 11 height 11
checkbox input "true"
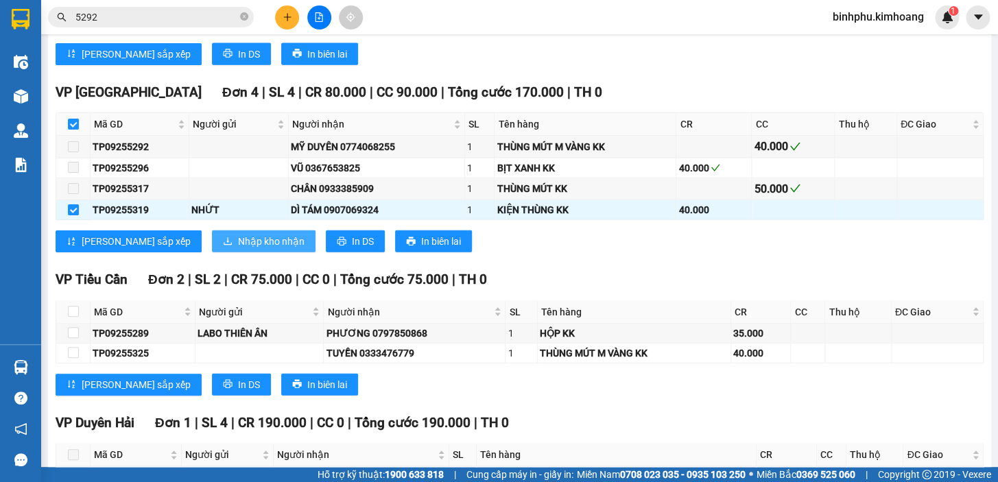
click at [238, 249] on span "Nhập kho nhận" at bounding box center [271, 241] width 67 height 15
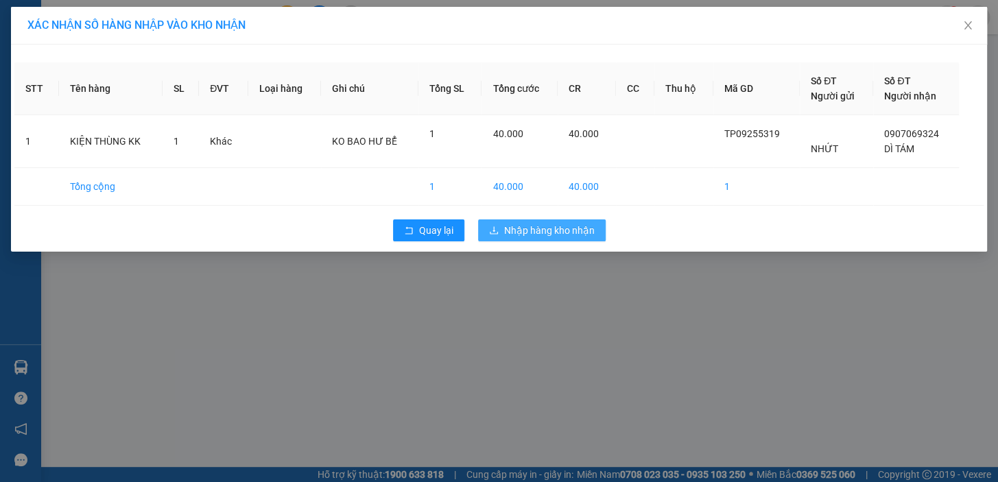
click at [517, 227] on span "Nhập hàng kho nhận" at bounding box center [549, 230] width 91 height 15
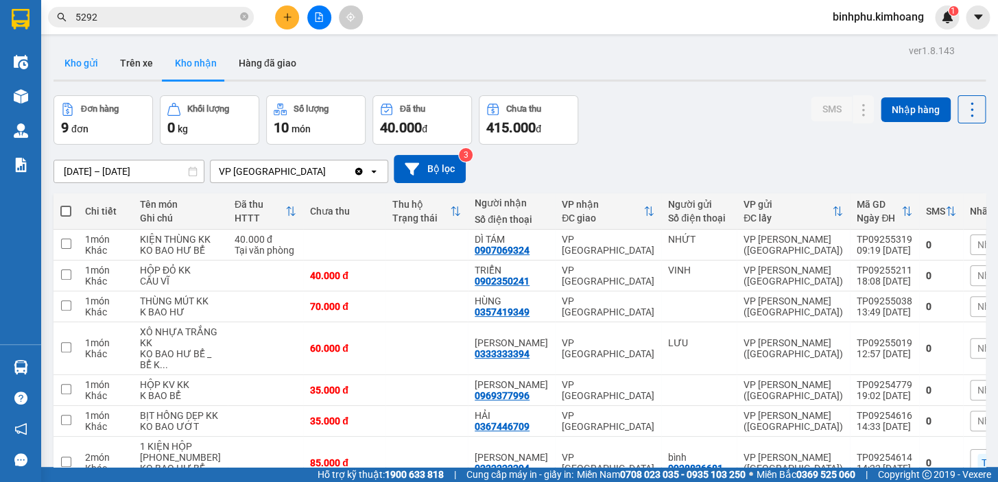
click at [99, 75] on button "Kho gửi" at bounding box center [82, 63] width 56 height 33
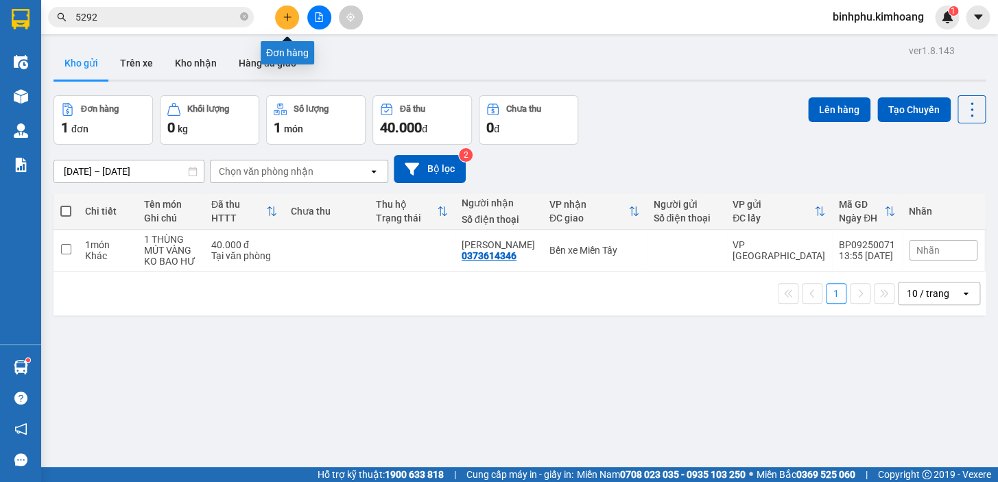
click at [280, 15] on button at bounding box center [287, 17] width 24 height 24
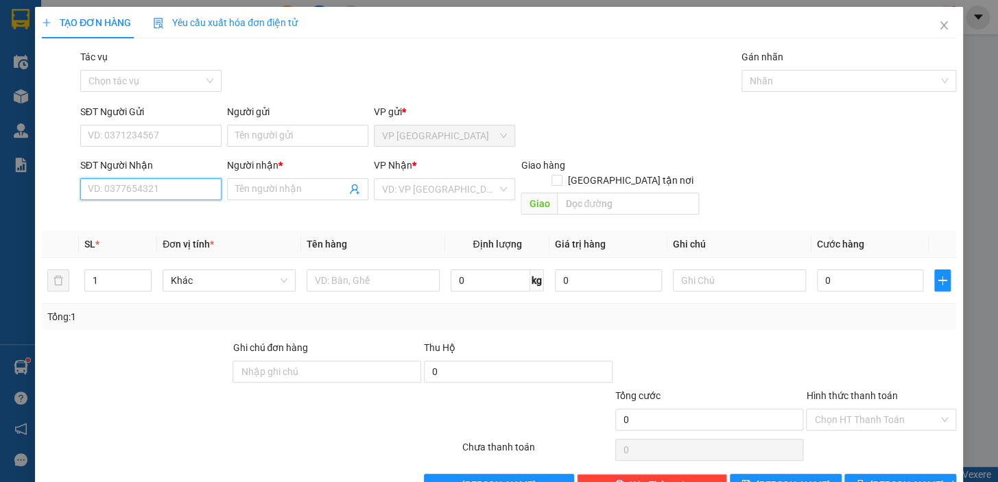
click at [129, 186] on input "SĐT Người Nhận" at bounding box center [150, 189] width 141 height 22
click at [106, 211] on div "0708568678 - TRÂN" at bounding box center [149, 216] width 123 height 15
type input "0708568678"
type input "TRÂN"
type input "35.000"
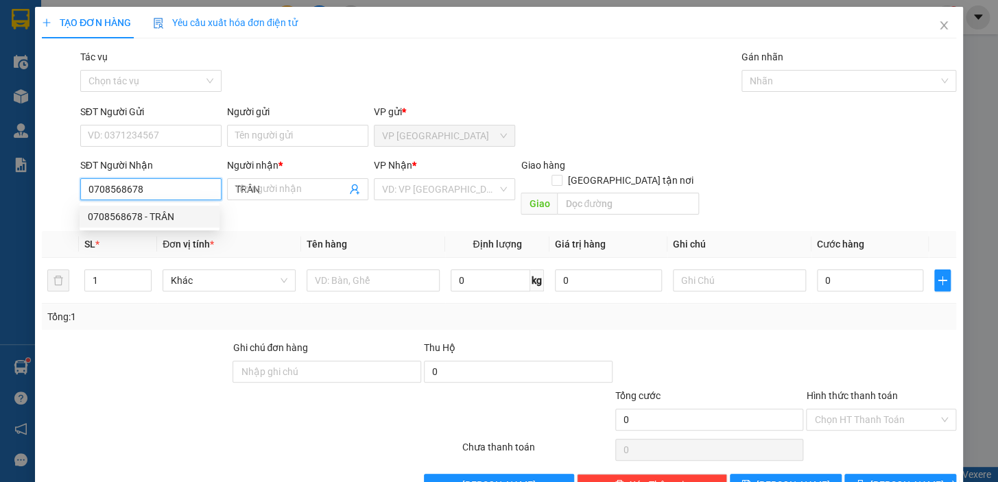
type input "35.000"
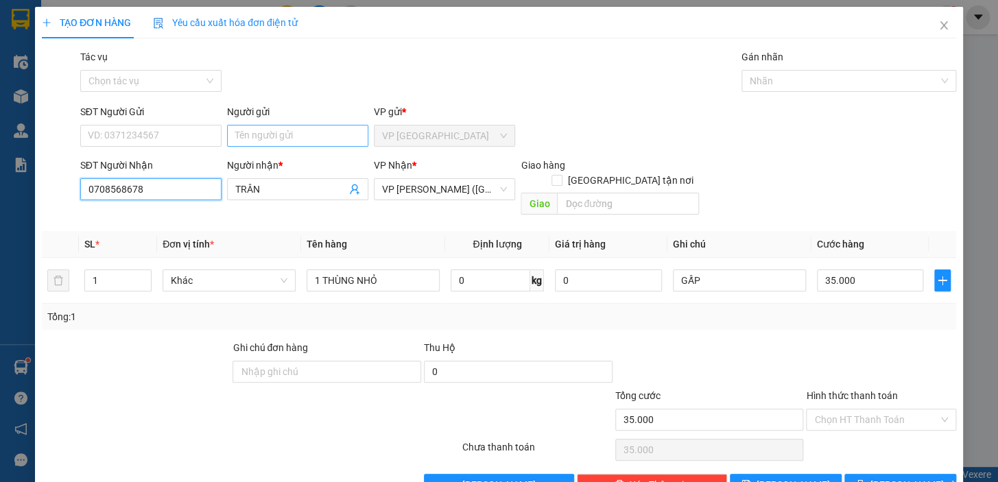
type input "0708568678"
click at [320, 134] on input "Người gửi" at bounding box center [297, 136] width 141 height 22
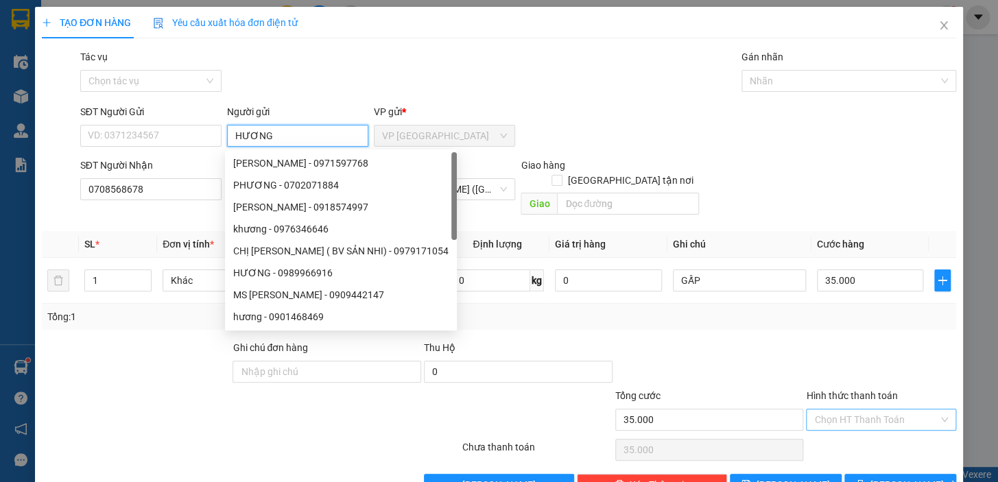
type input "HƯƠNG"
click at [855, 410] on input "Hình thức thanh toán" at bounding box center [876, 420] width 124 height 21
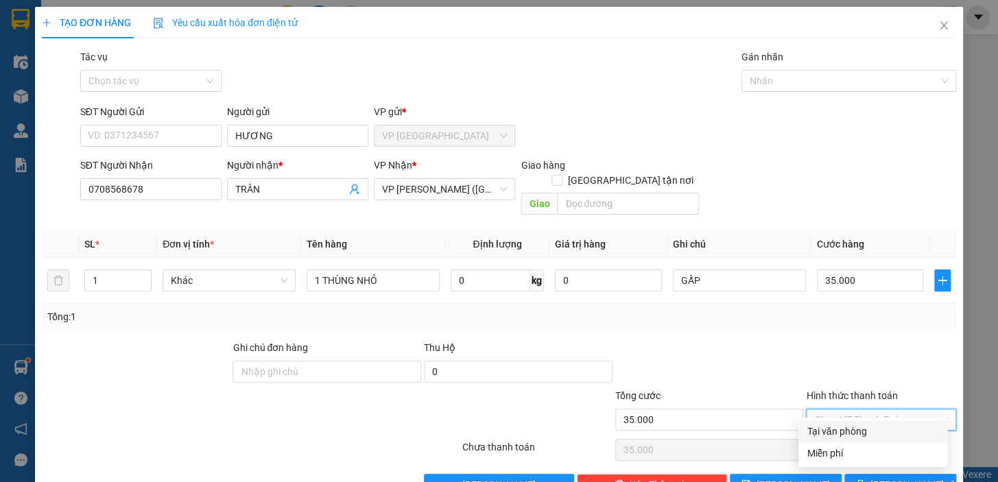
click at [839, 425] on div "Tại văn phòng" at bounding box center [873, 431] width 132 height 15
type input "0"
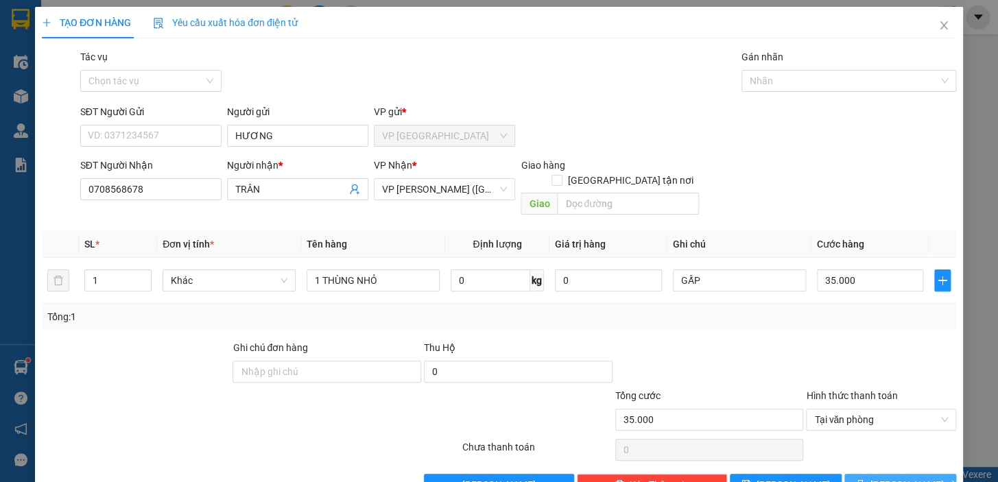
click at [893, 478] on span "[PERSON_NAME] và In" at bounding box center [919, 485] width 96 height 15
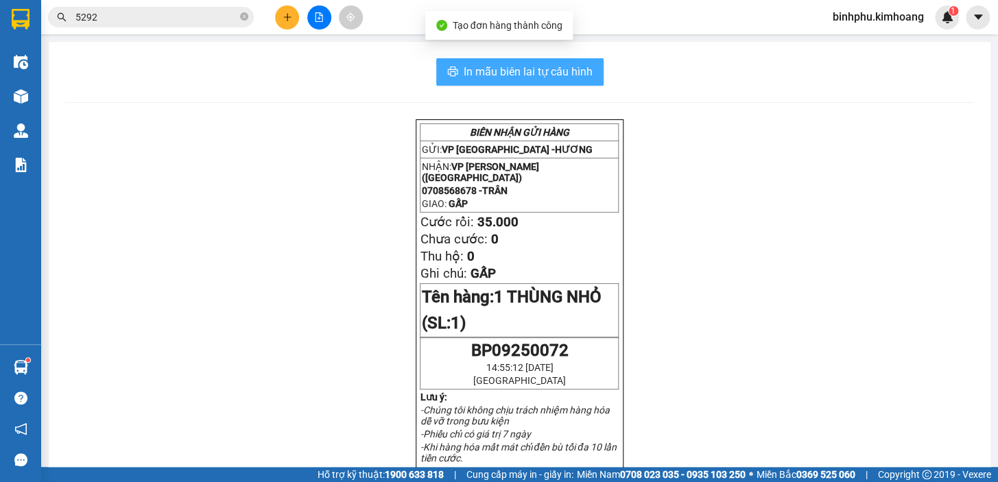
click at [549, 67] on span "In mẫu biên lai tự cấu hình" at bounding box center [528, 71] width 129 height 17
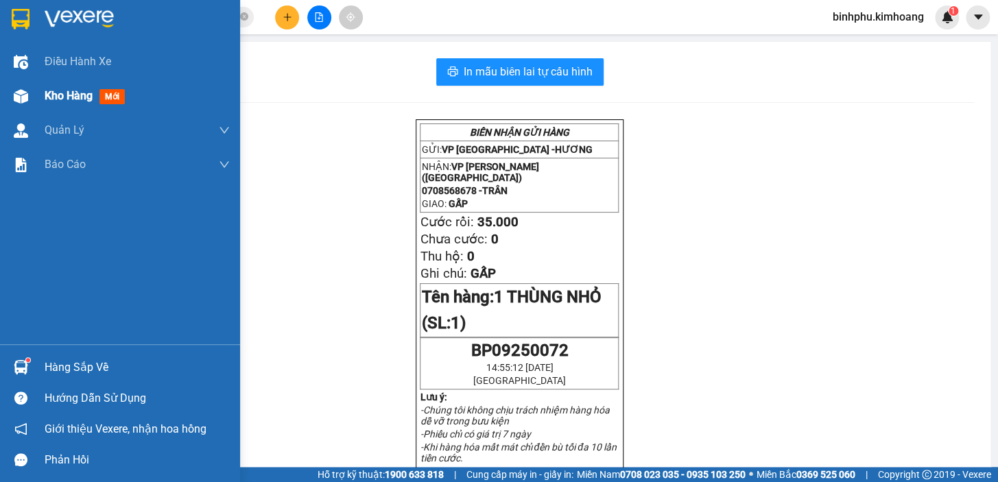
click at [62, 86] on div "Kho hàng mới" at bounding box center [137, 96] width 185 height 34
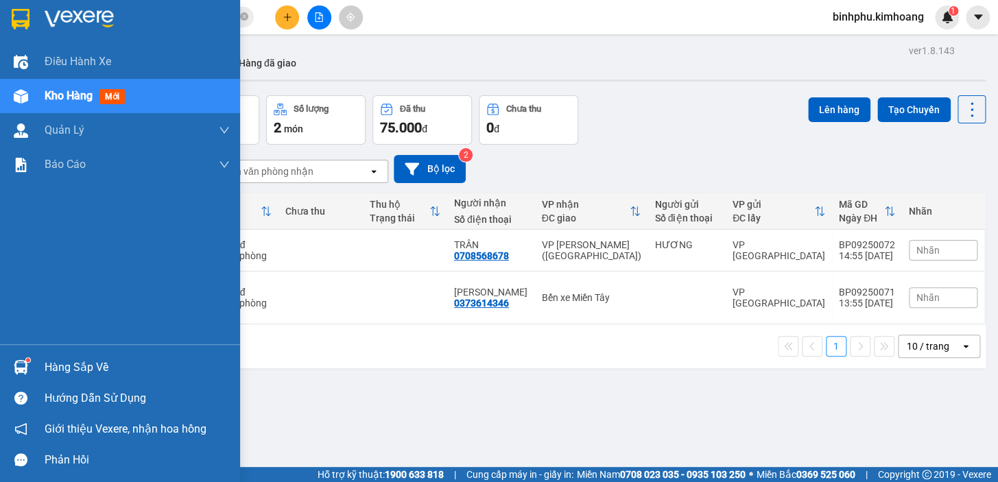
click at [22, 361] on img at bounding box center [21, 367] width 14 height 14
click at [0, 243] on div "Điều hành xe Kho hàng mới Quản [PERSON_NAME] lý chuyến Quản lý khách hàng mới B…" at bounding box center [120, 241] width 240 height 482
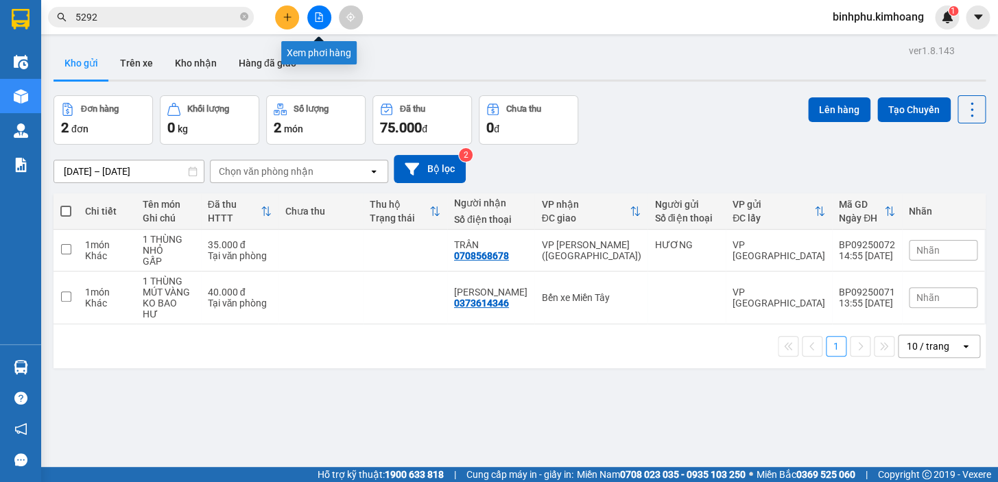
click at [326, 14] on button at bounding box center [319, 17] width 24 height 24
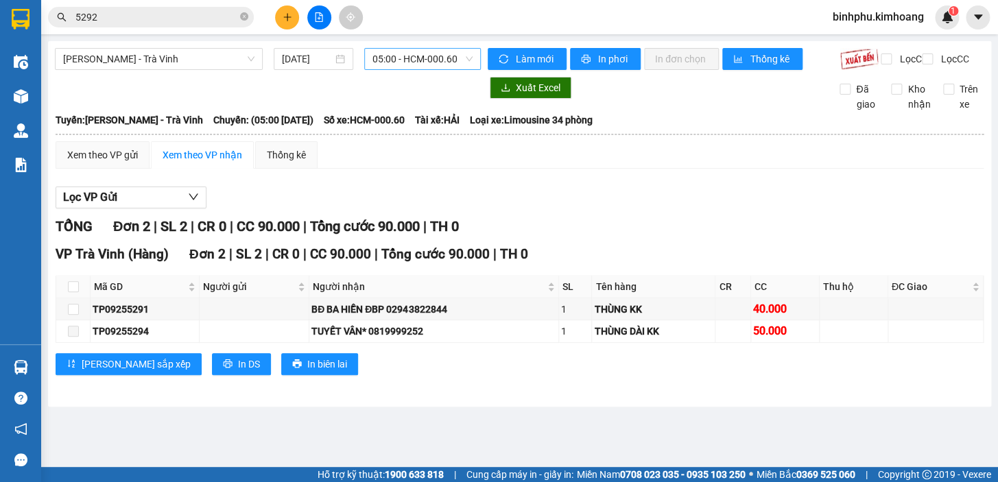
click at [431, 59] on span "05:00 - HCM-000.60" at bounding box center [423, 59] width 100 height 21
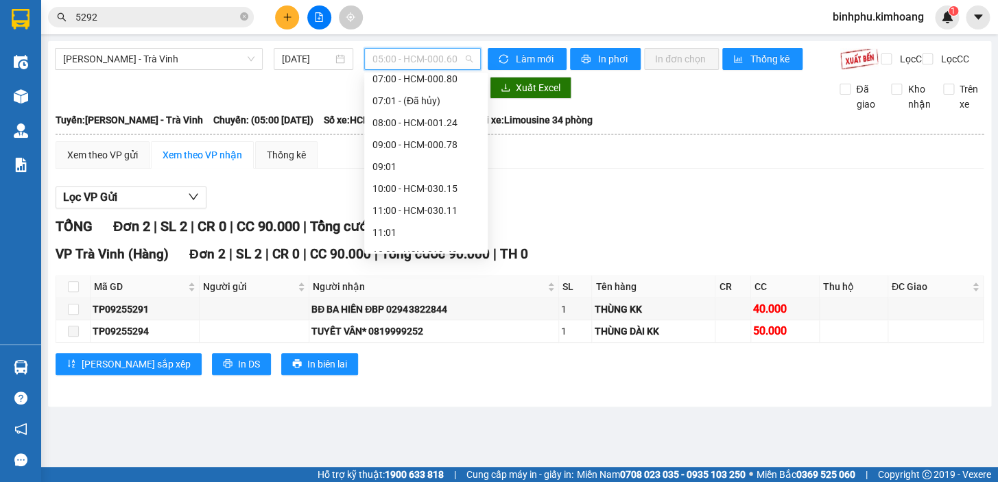
scroll to position [124, 0]
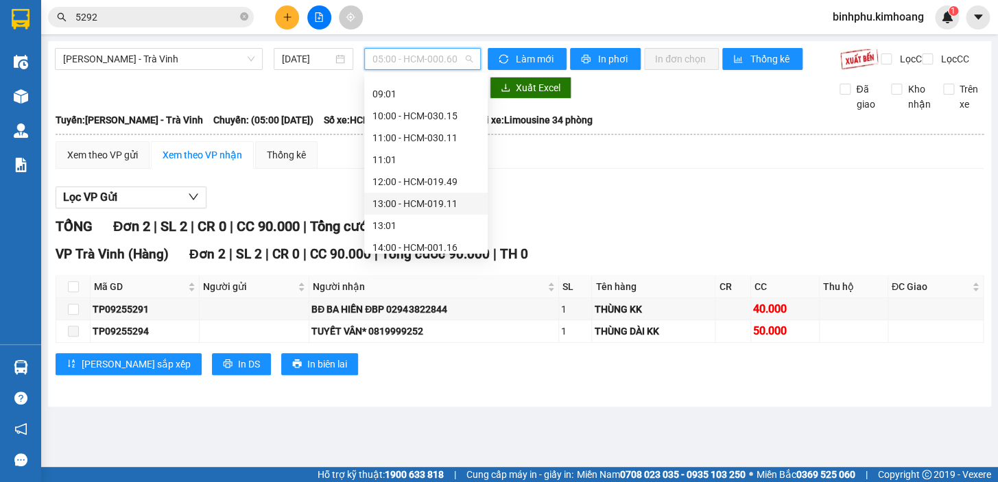
click at [411, 193] on div "13:00 - HCM-019.11" at bounding box center [425, 204] width 123 height 22
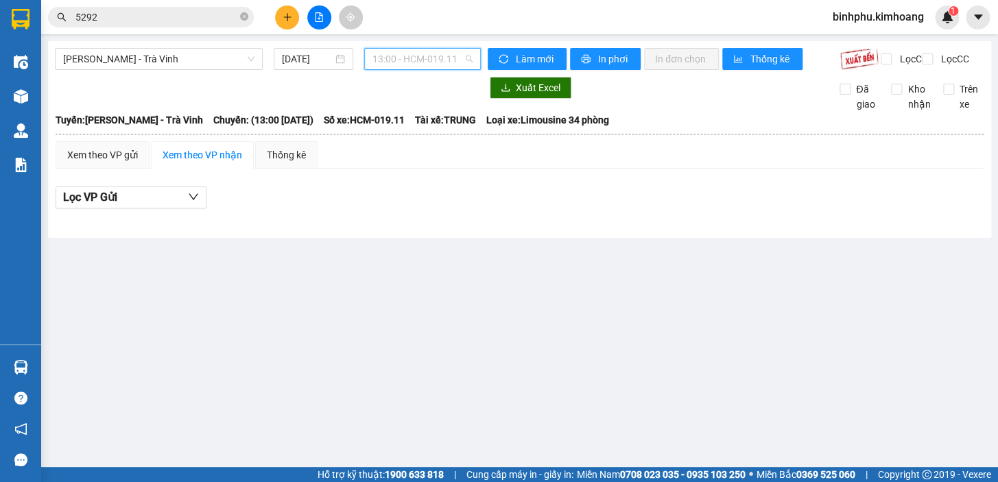
click at [463, 57] on span "13:00 - HCM-019.11" at bounding box center [423, 59] width 100 height 21
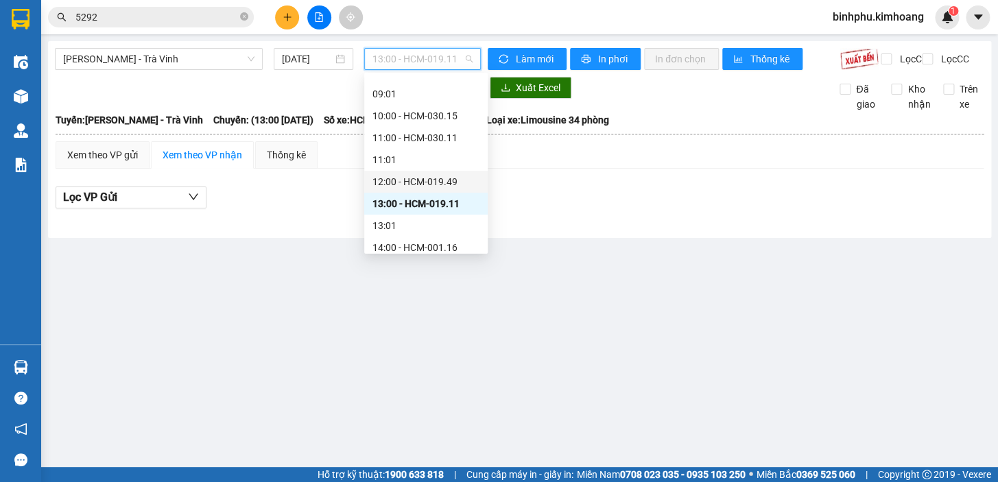
click at [401, 185] on div "12:00 - HCM-019.49" at bounding box center [426, 181] width 107 height 15
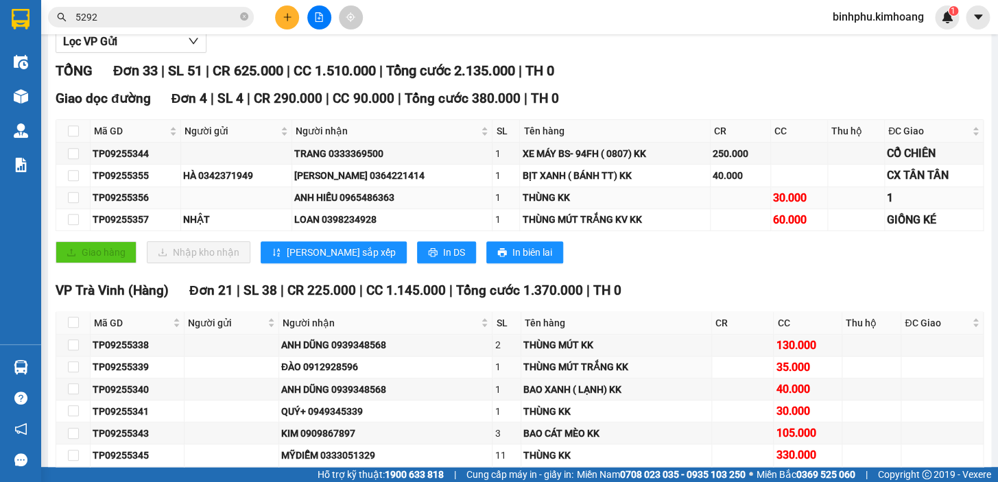
scroll to position [138, 0]
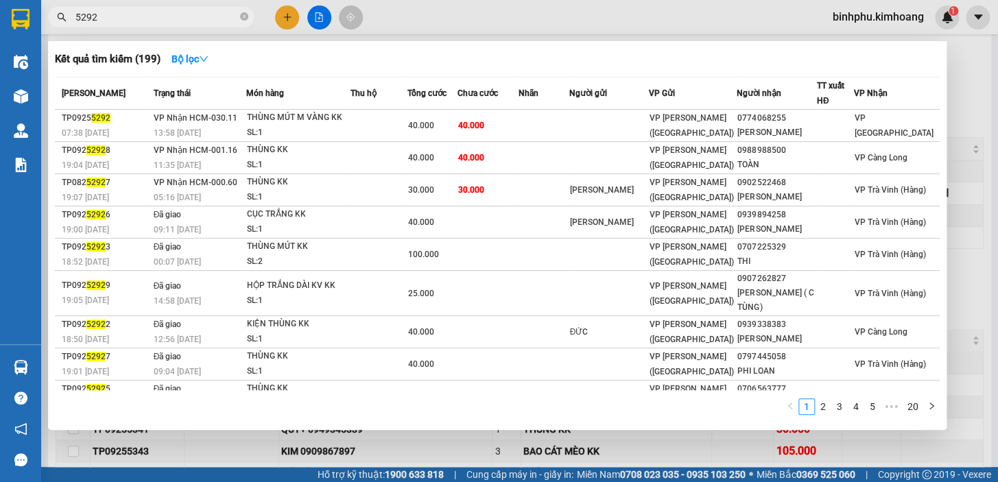
click at [122, 19] on input "5292" at bounding box center [156, 17] width 162 height 15
type input "5"
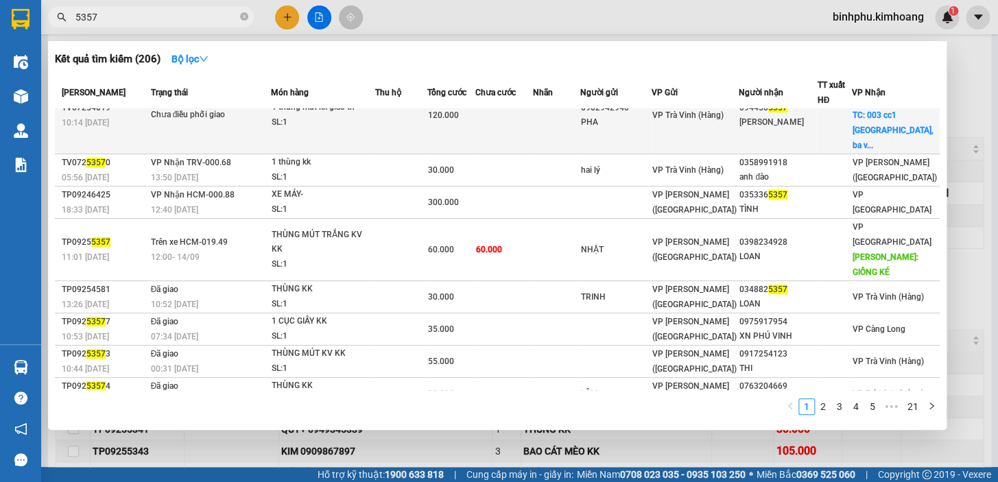
scroll to position [99, 0]
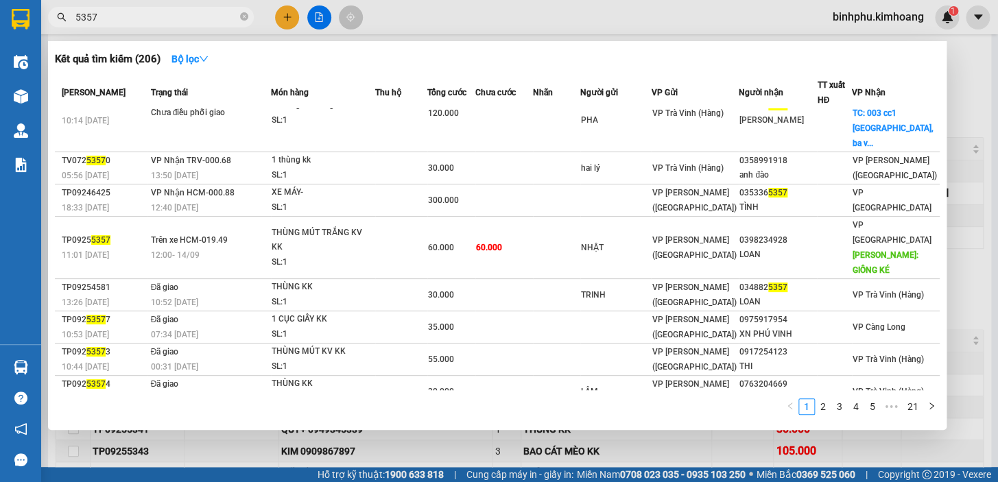
type input "5357"
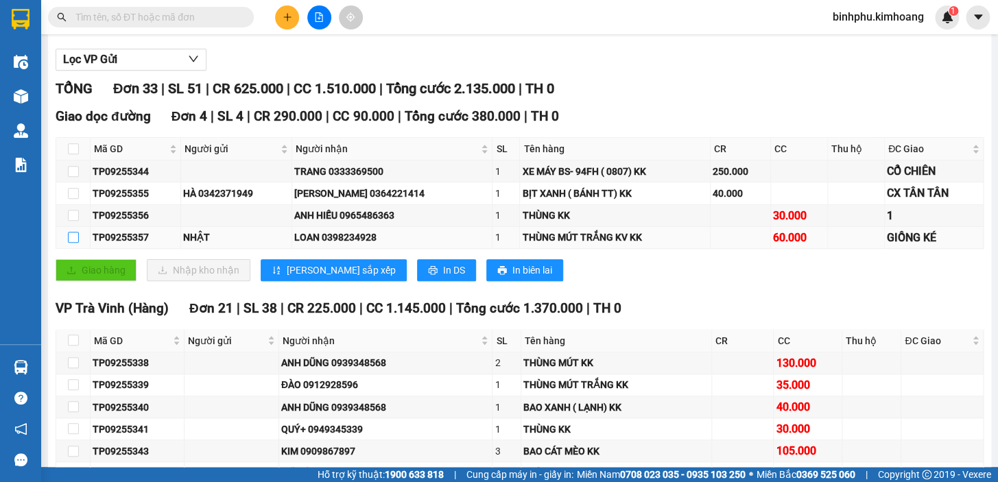
click at [69, 243] on input "checkbox" at bounding box center [73, 237] width 11 height 11
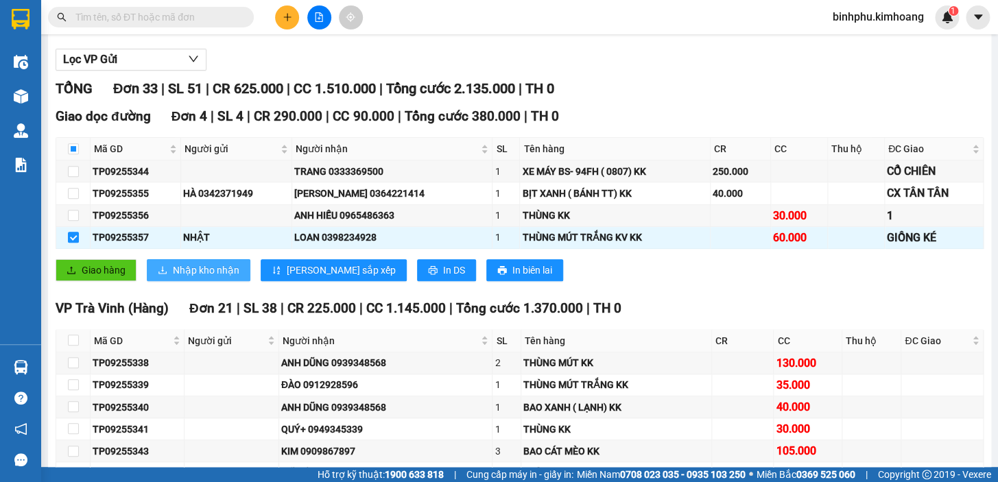
click at [173, 278] on span "Nhập kho nhận" at bounding box center [206, 270] width 67 height 15
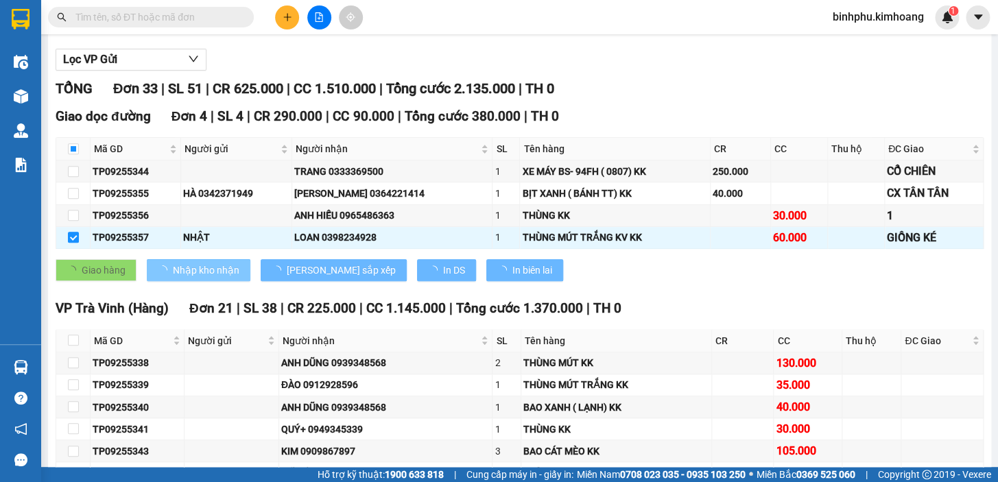
checkbox input "false"
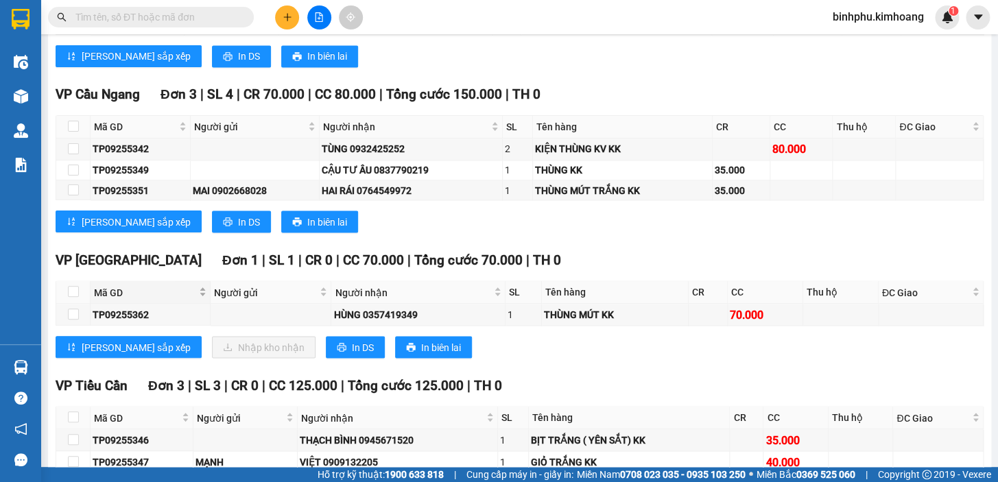
scroll to position [949, 0]
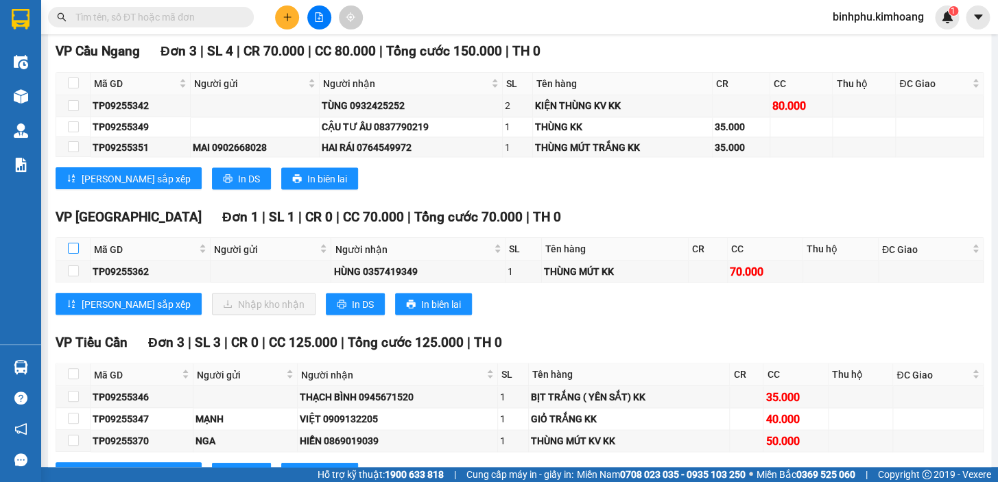
click at [75, 254] on input "checkbox" at bounding box center [73, 248] width 11 height 11
checkbox input "true"
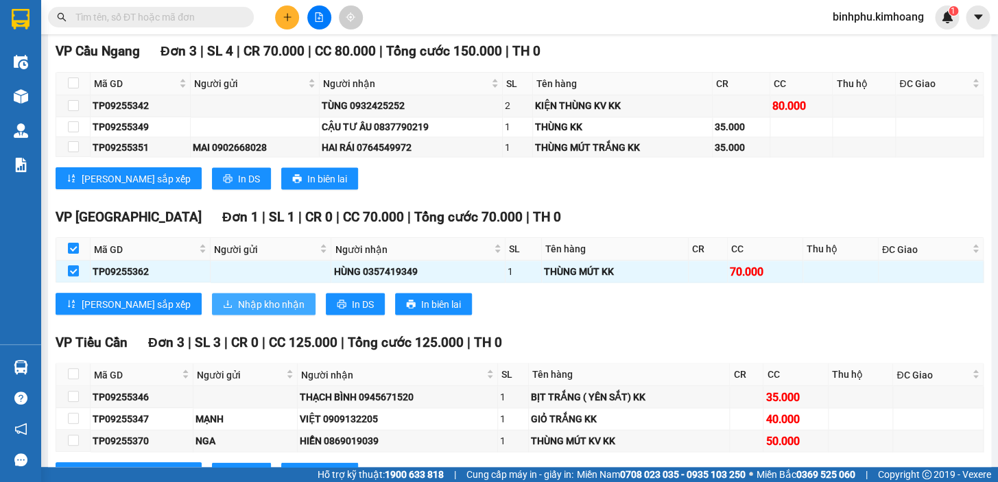
click at [238, 311] on span "Nhập kho nhận" at bounding box center [271, 303] width 67 height 15
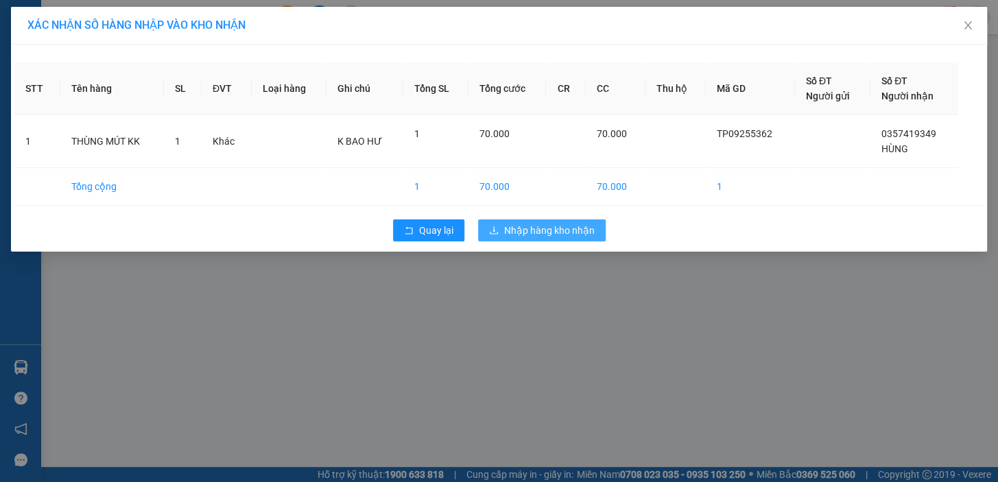
click at [529, 234] on span "Nhập hàng kho nhận" at bounding box center [549, 230] width 91 height 15
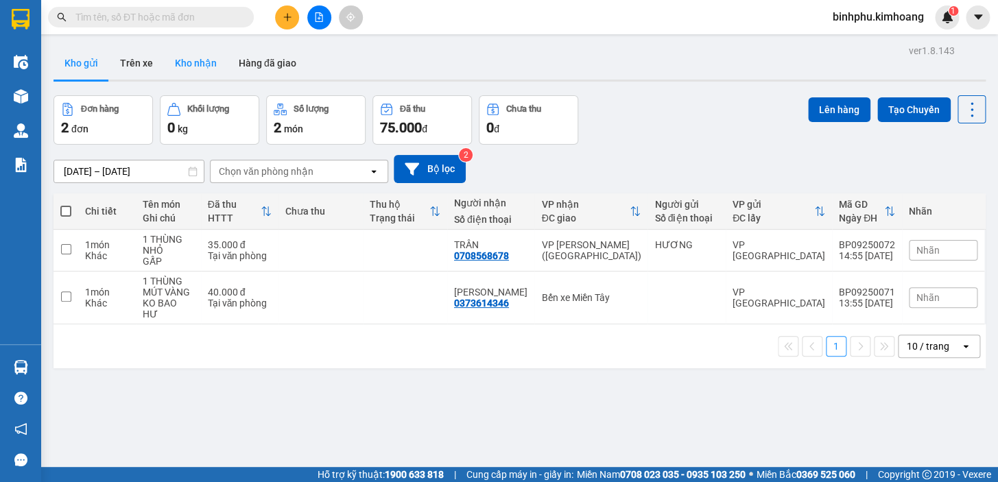
click at [216, 56] on button "Kho nhận" at bounding box center [196, 63] width 64 height 33
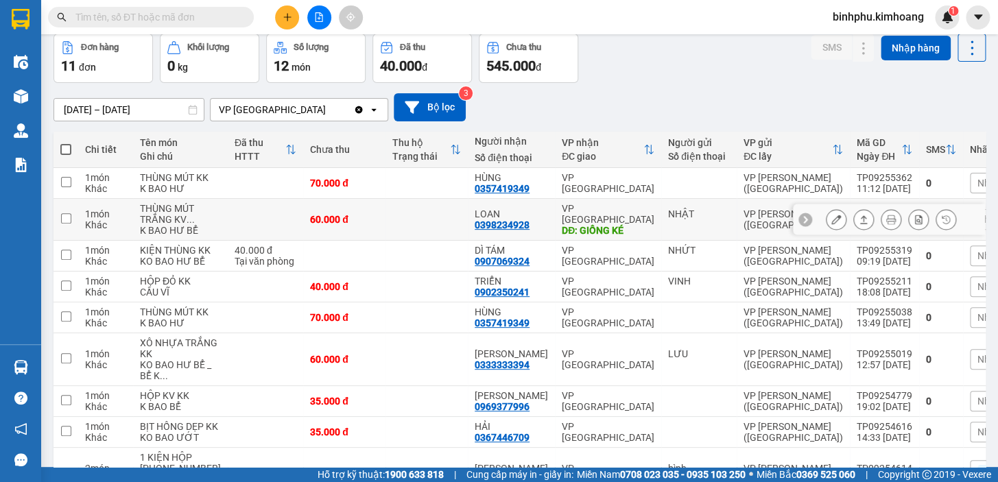
scroll to position [62, 0]
